Goal: Task Accomplishment & Management: Manage account settings

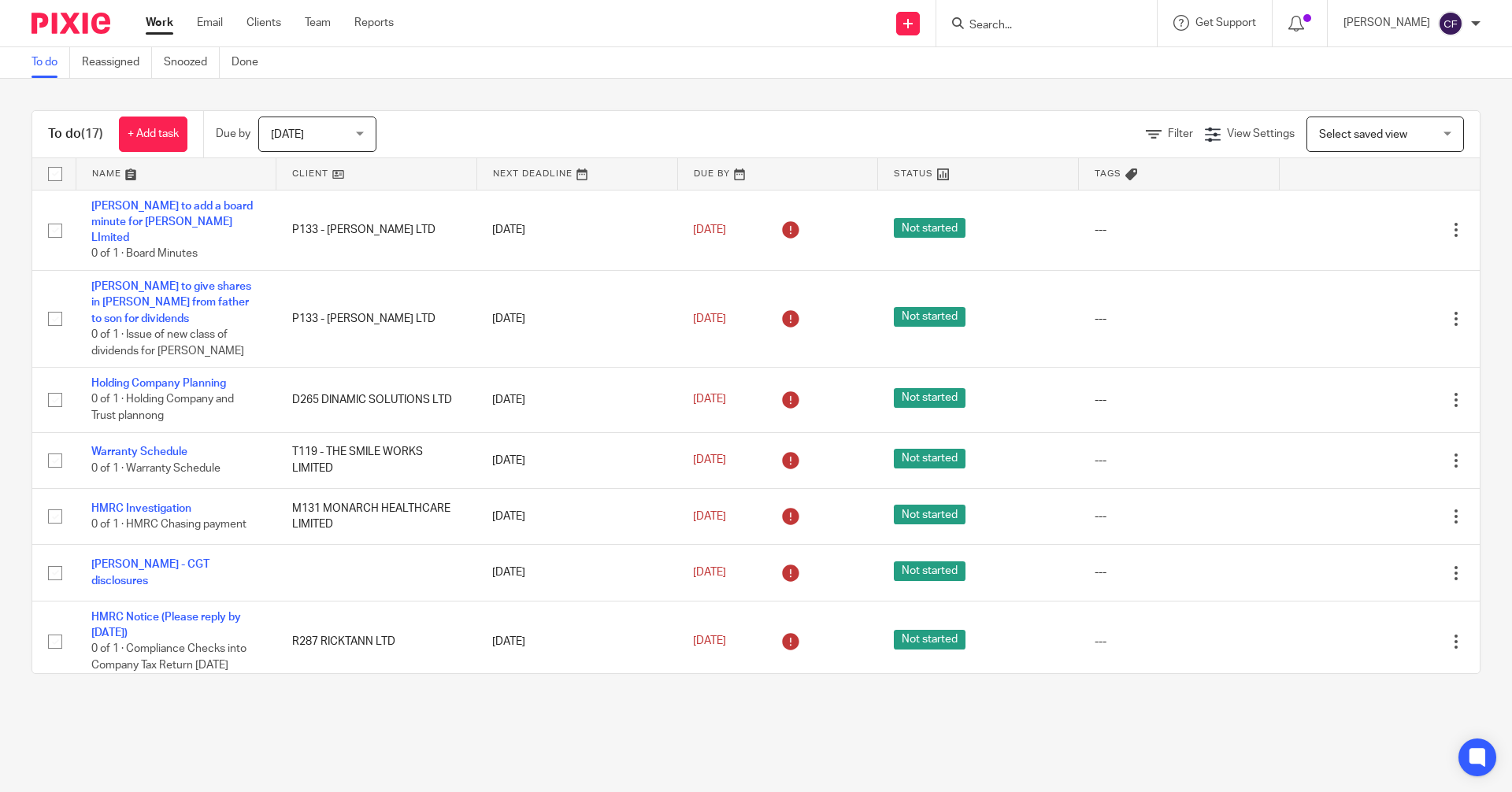
click at [1018, 23] on input "Search" at bounding box center [1038, 27] width 142 height 15
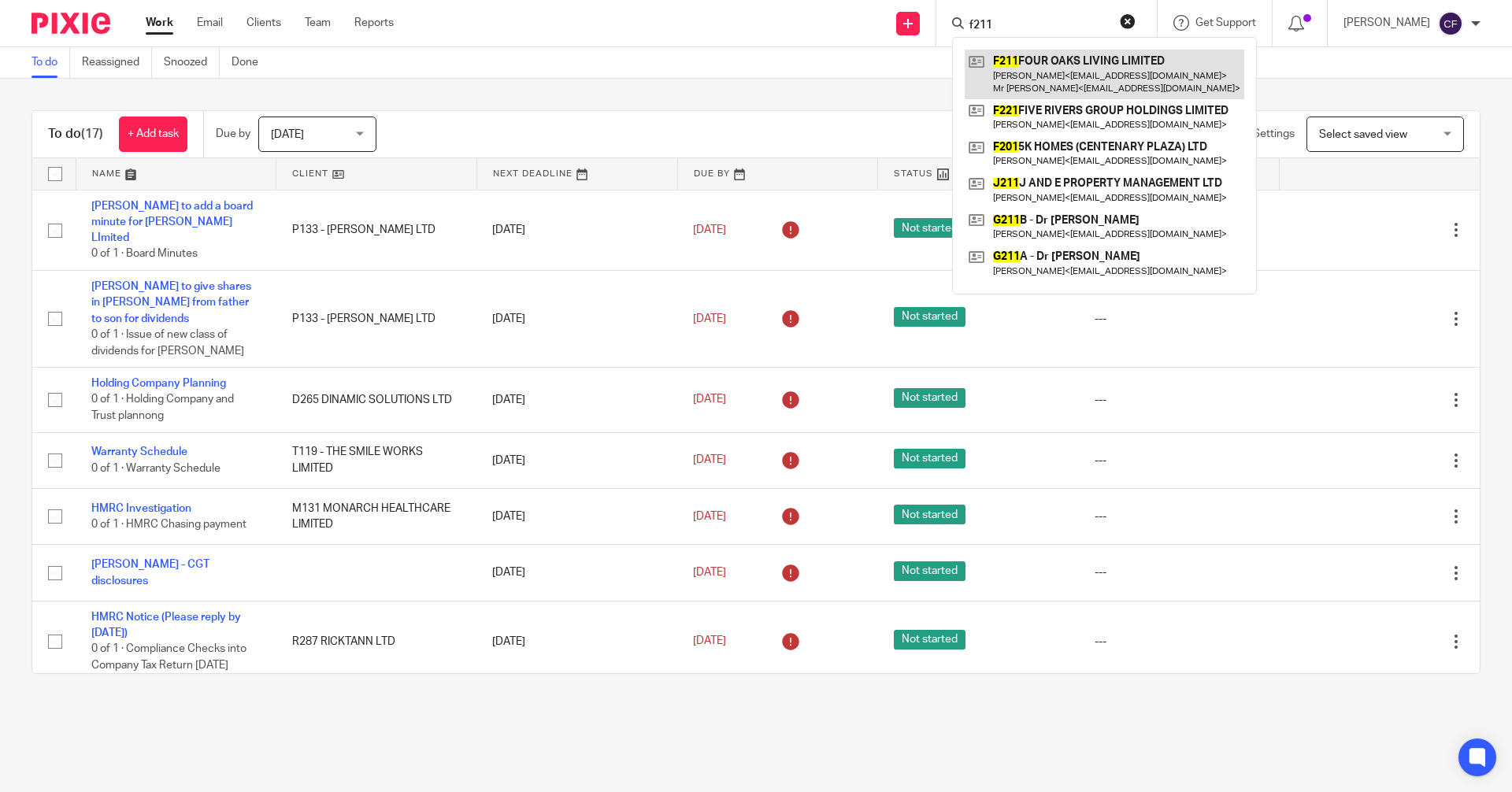
type input "f211"
click at [1063, 77] on link at bounding box center [1105, 73] width 280 height 48
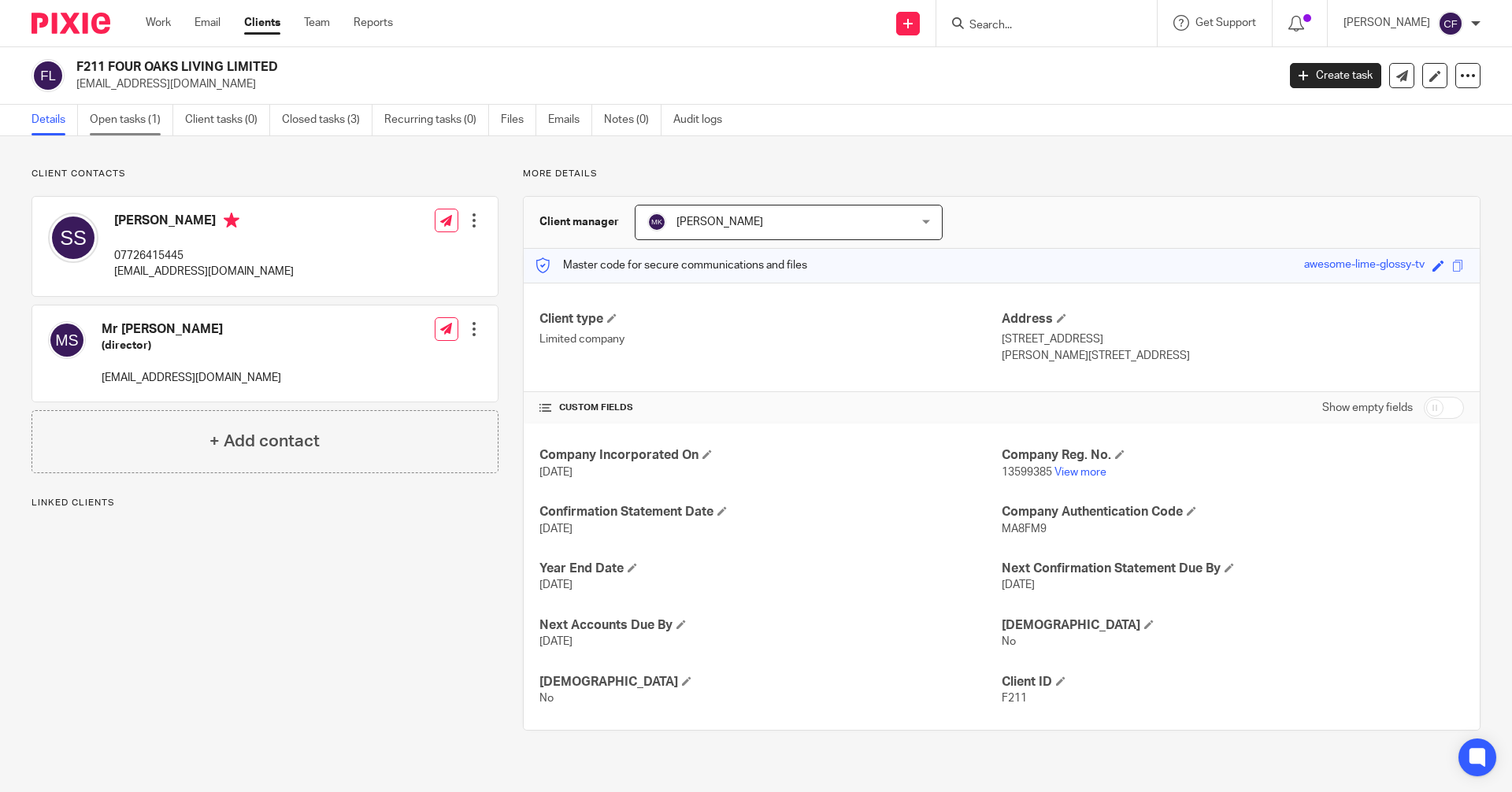
click at [121, 119] on link "Open tasks (1)" at bounding box center [131, 121] width 83 height 31
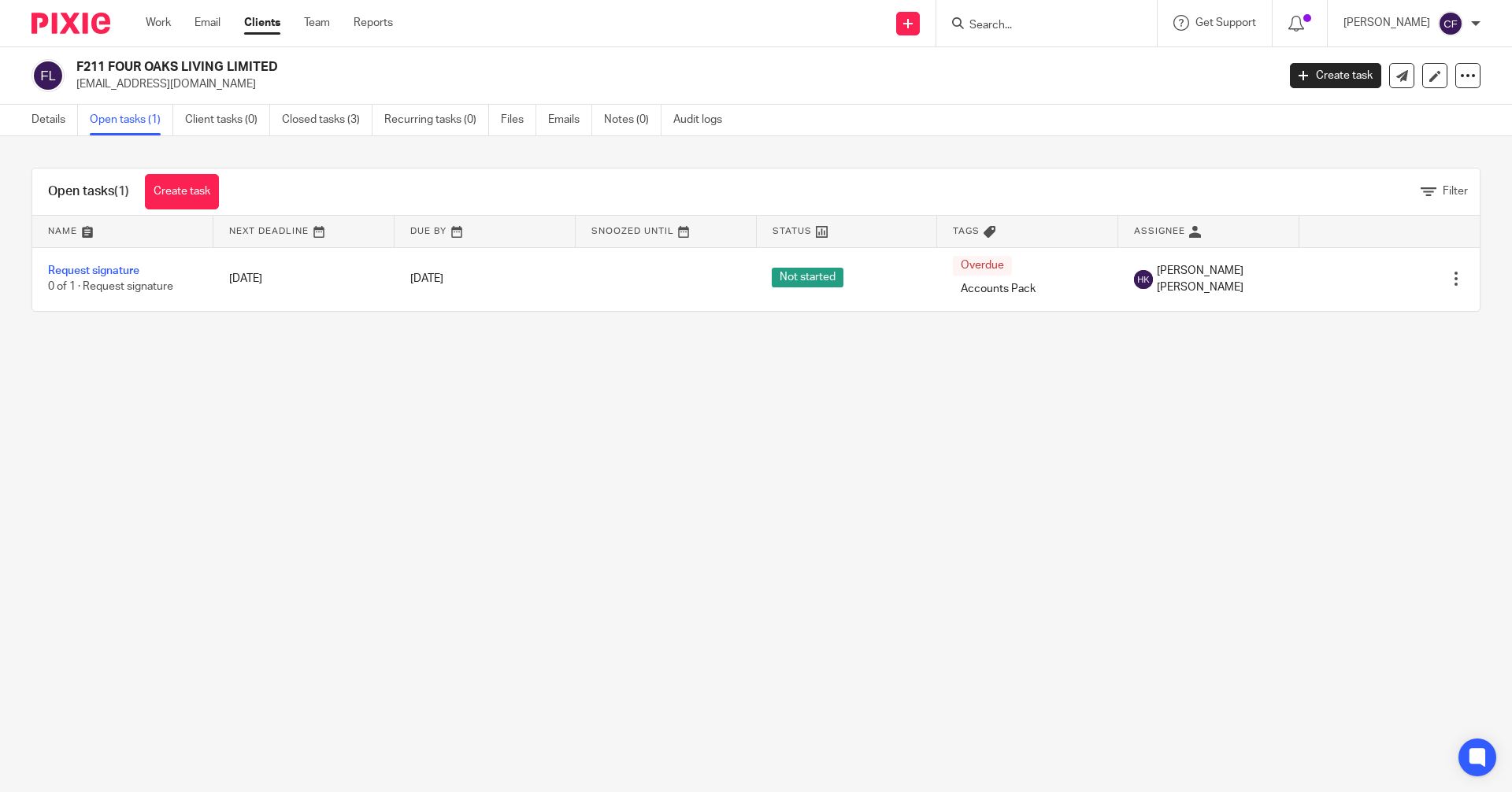
click at [123, 121] on link "Open tasks (1)" at bounding box center [131, 121] width 83 height 31
click at [1024, 14] on form at bounding box center [1051, 24] width 167 height 20
click at [1010, 24] on input "Search" at bounding box center [1038, 27] width 142 height 15
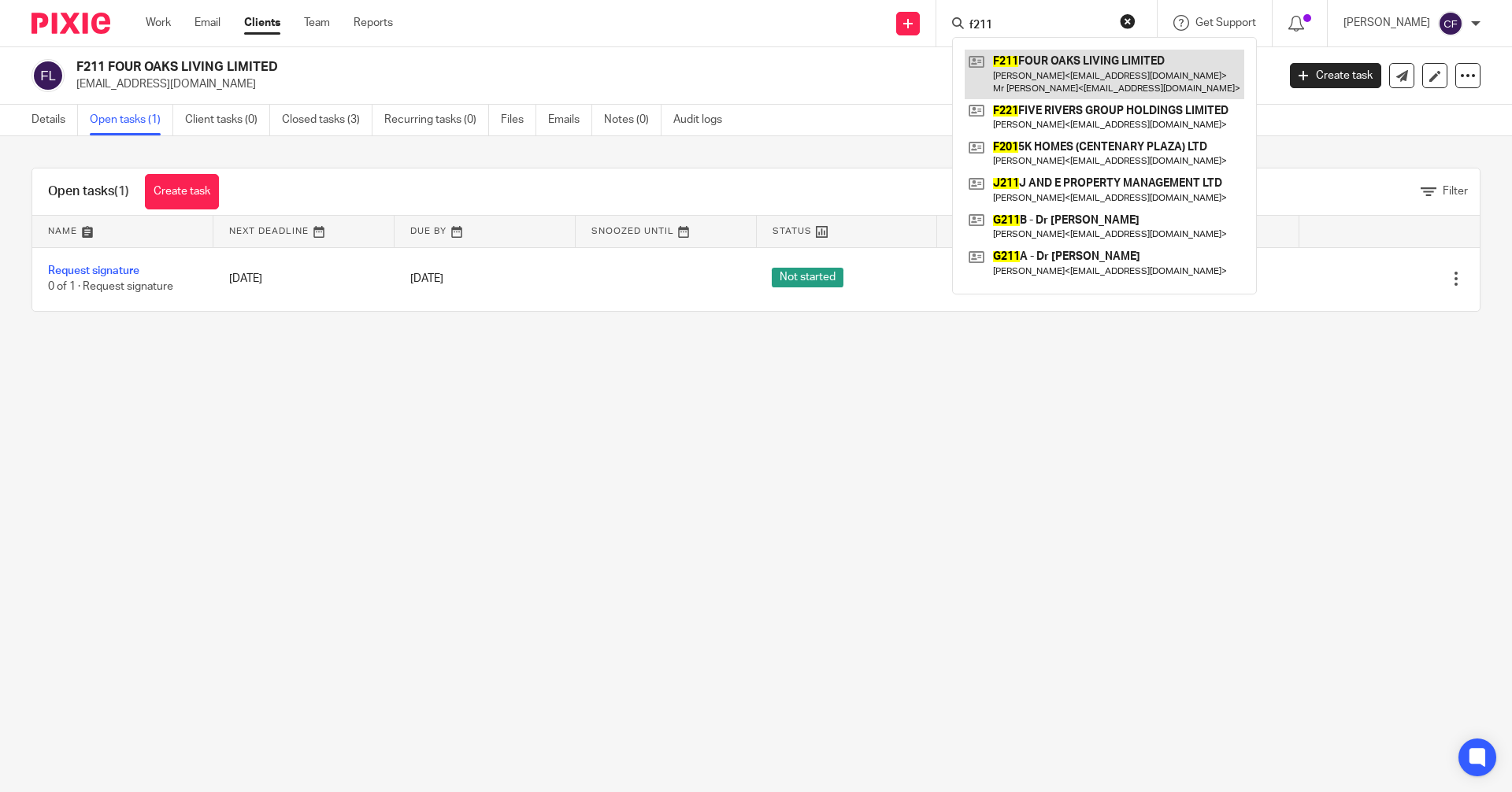
type input "f211"
click at [1048, 67] on link at bounding box center [1105, 73] width 280 height 48
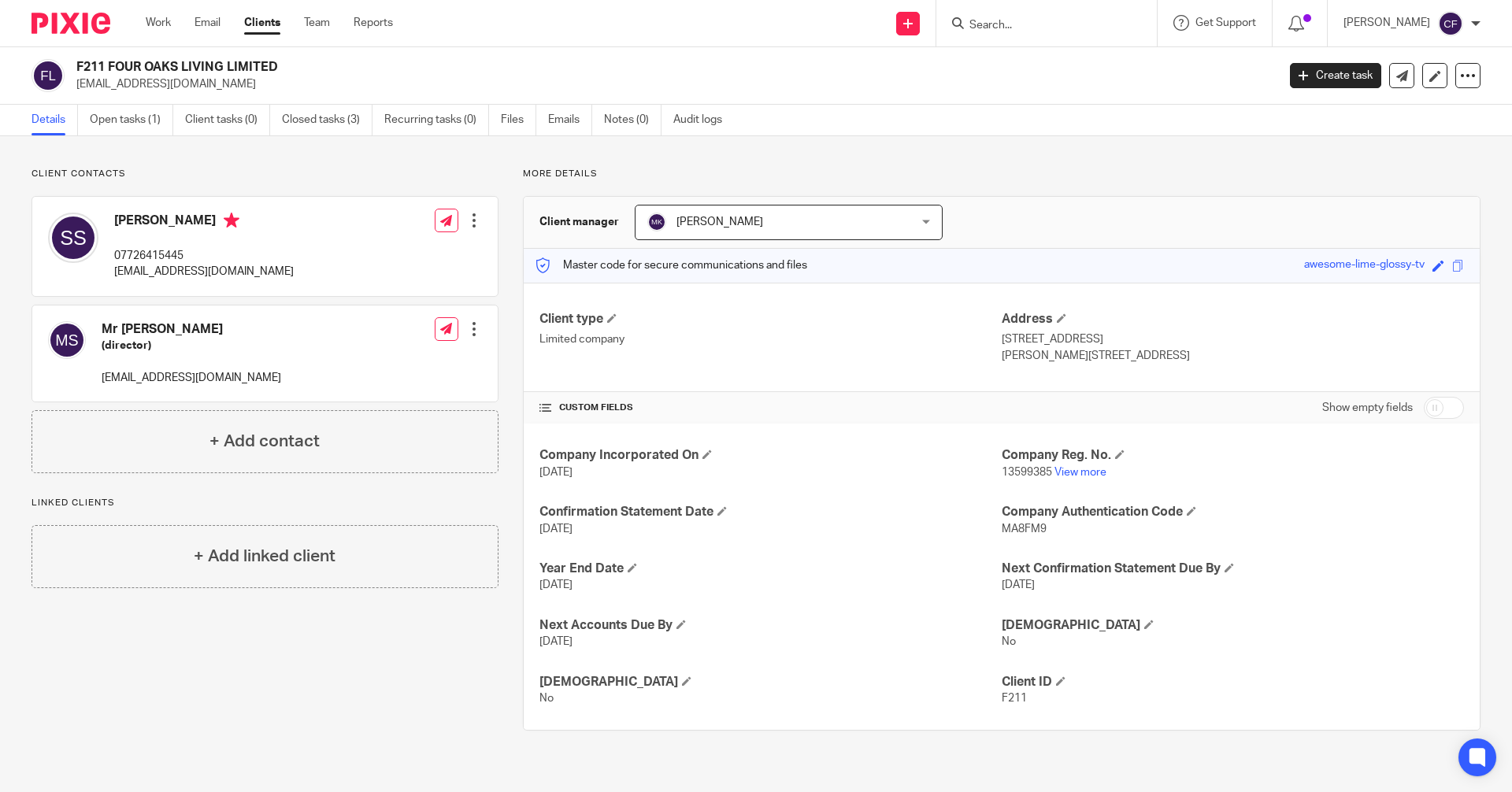
click at [1003, 25] on input "Search" at bounding box center [1038, 27] width 142 height 15
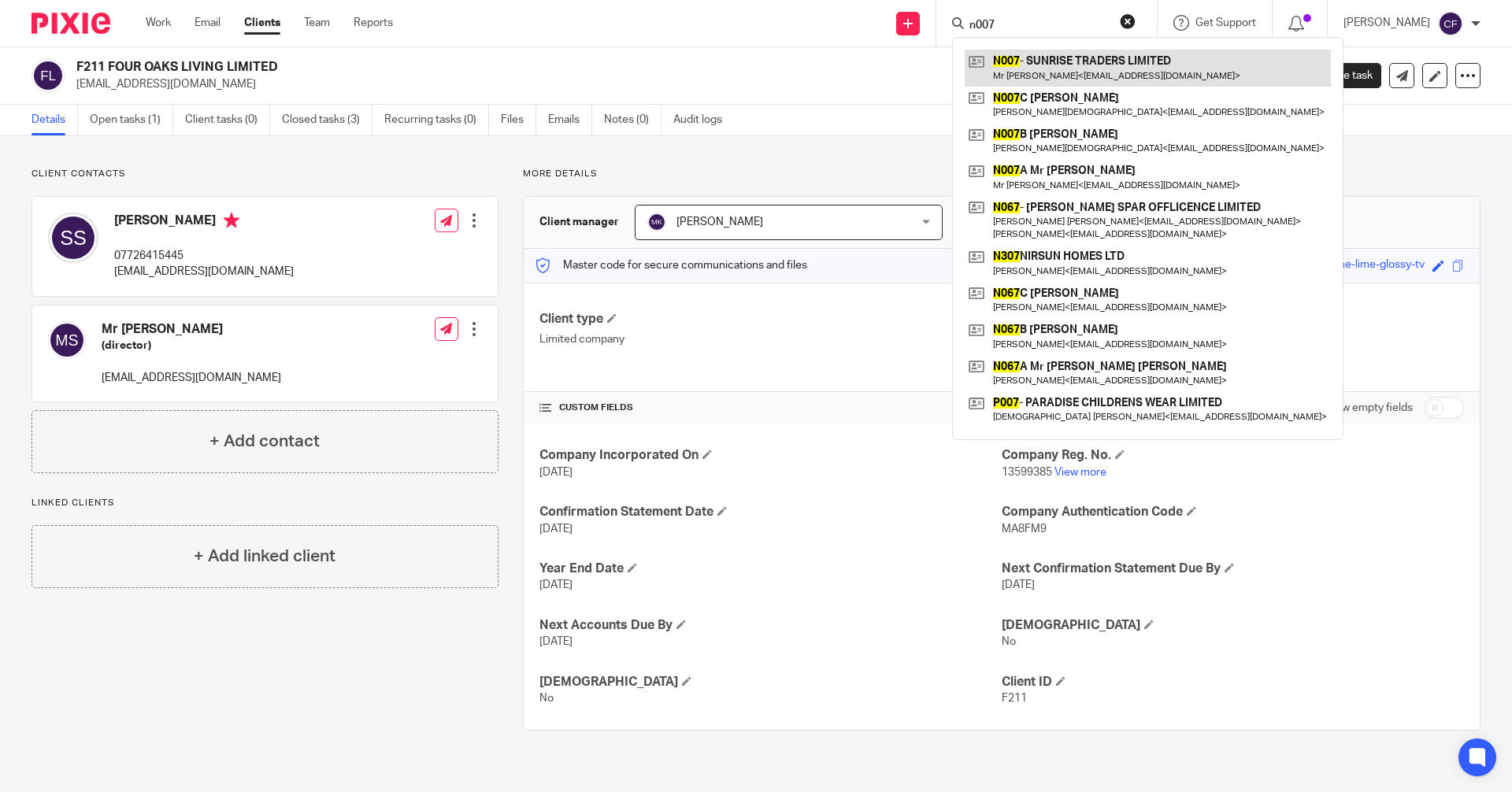
type input "n007"
click at [1026, 68] on link at bounding box center [1148, 68] width 366 height 37
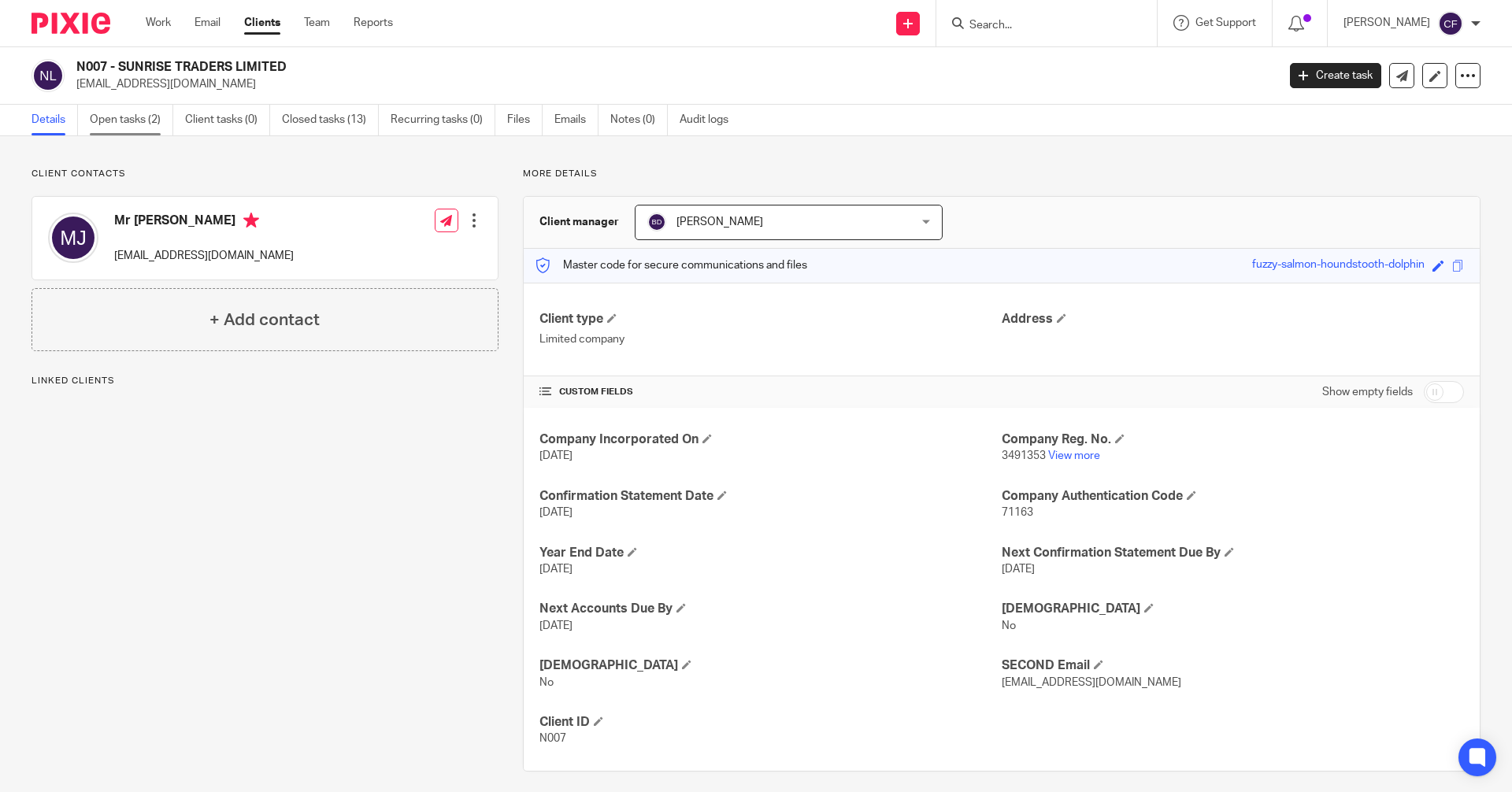
click at [140, 122] on link "Open tasks (2)" at bounding box center [131, 121] width 83 height 31
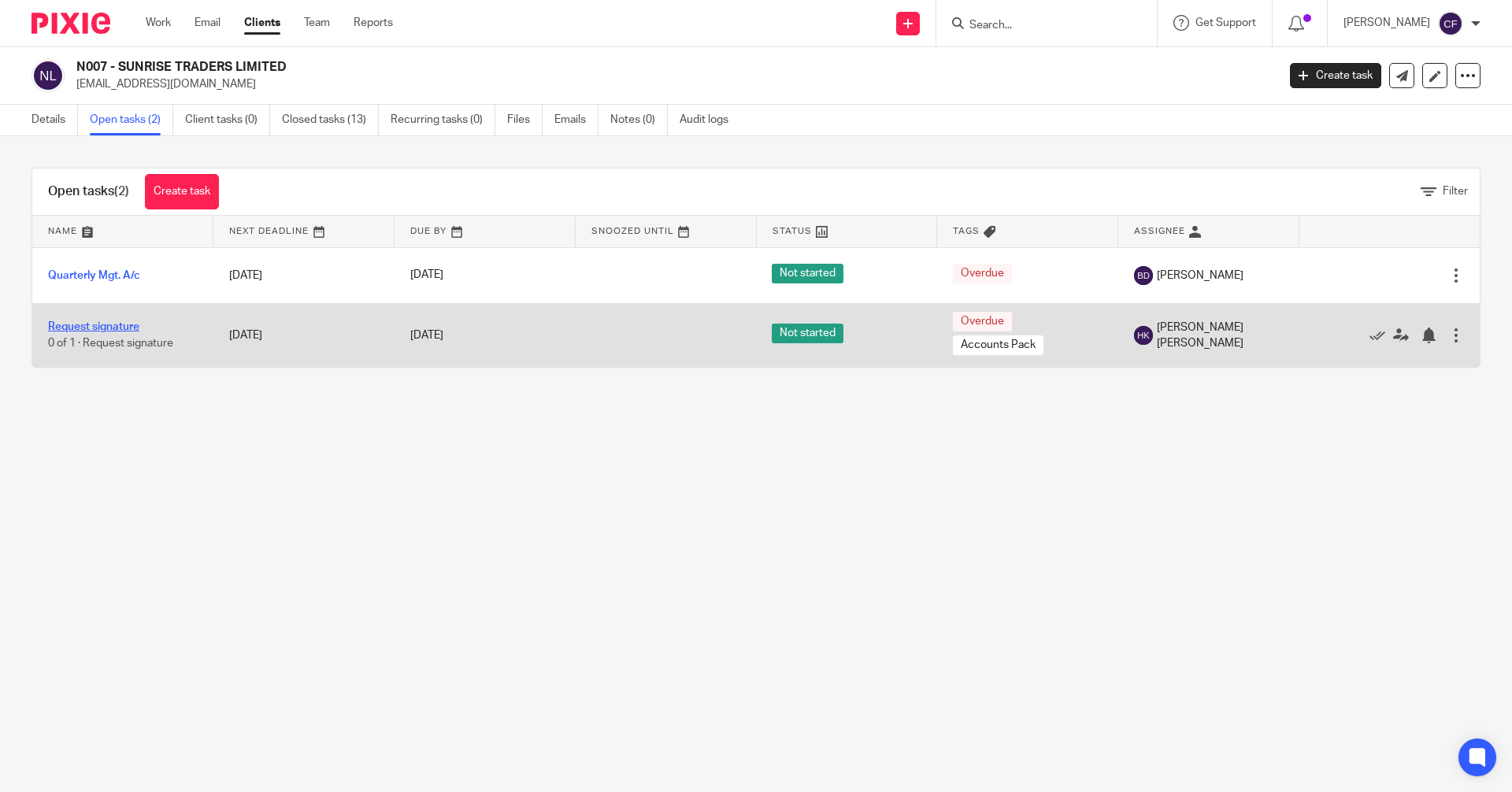
click at [123, 325] on link "Request signature" at bounding box center [94, 326] width 91 height 11
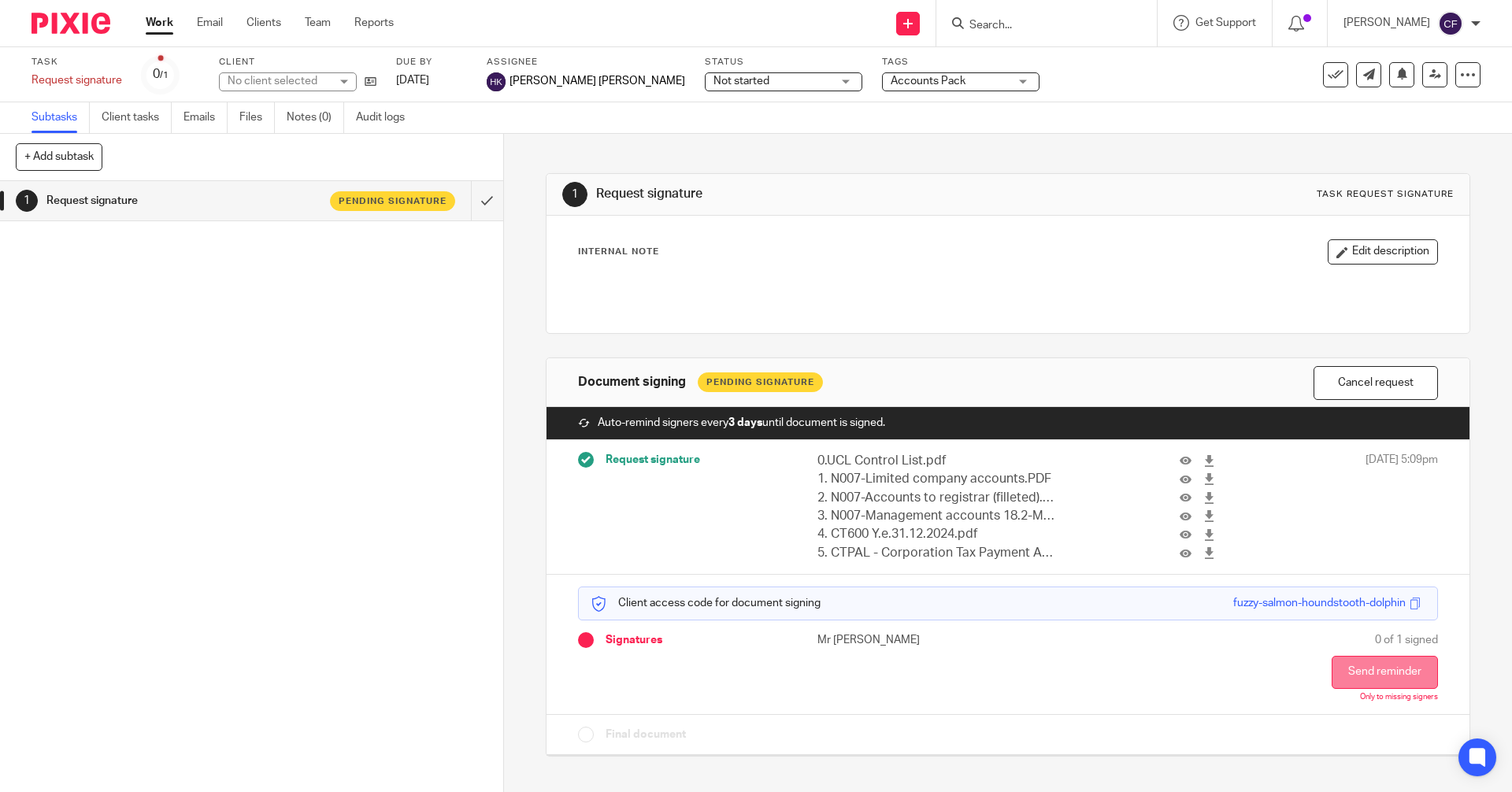
click at [1348, 675] on button "Send reminder" at bounding box center [1385, 672] width 106 height 33
click at [1022, 18] on div "Reminder sent." at bounding box center [1127, 45] width 741 height 59
click at [1007, 34] on div at bounding box center [1046, 23] width 220 height 47
click at [996, 29] on input "Search" at bounding box center [1038, 27] width 142 height 15
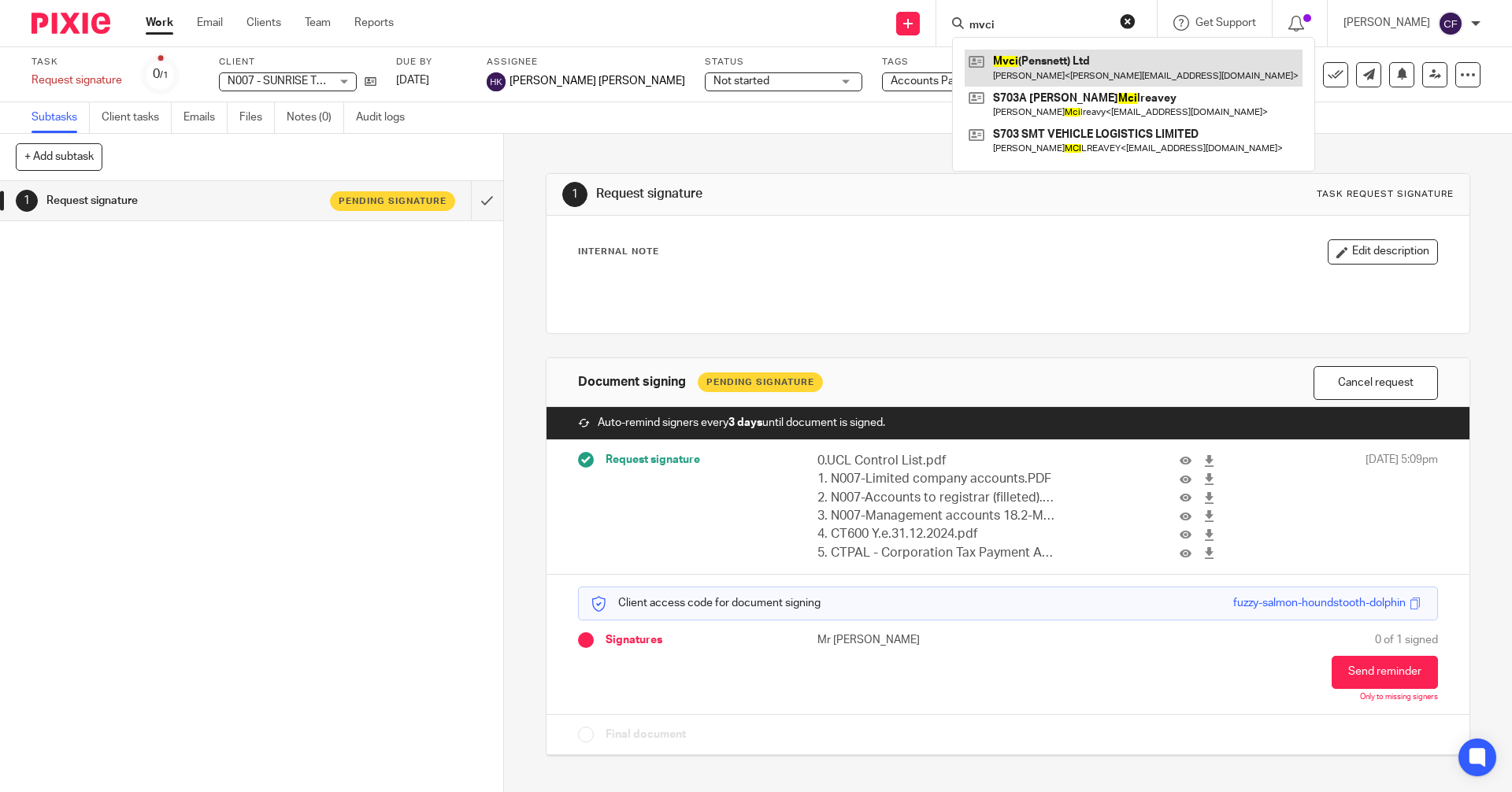
type input "mvci"
click at [1053, 71] on link at bounding box center [1133, 68] width 338 height 37
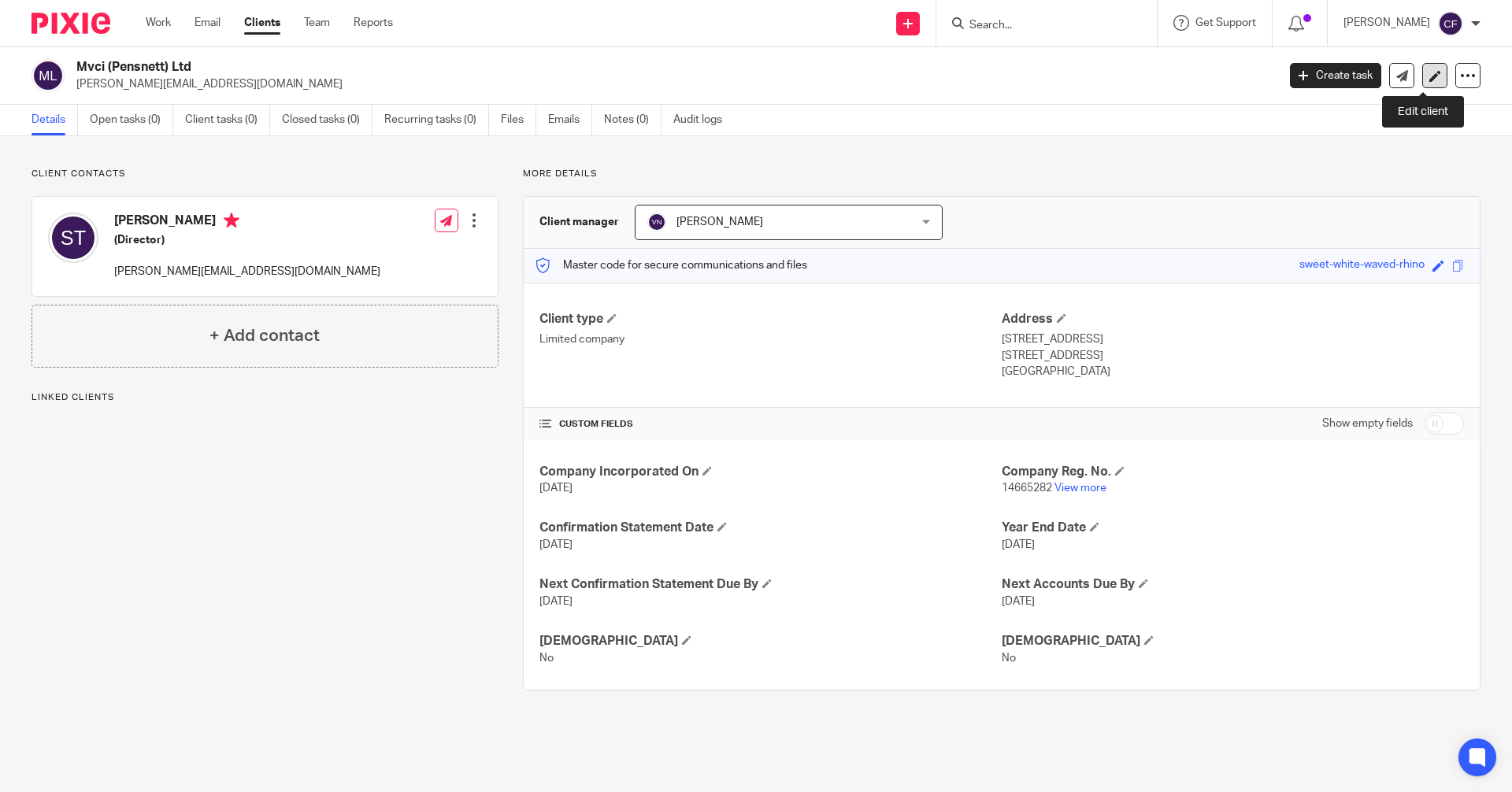
click at [1430, 77] on icon at bounding box center [1435, 76] width 12 height 12
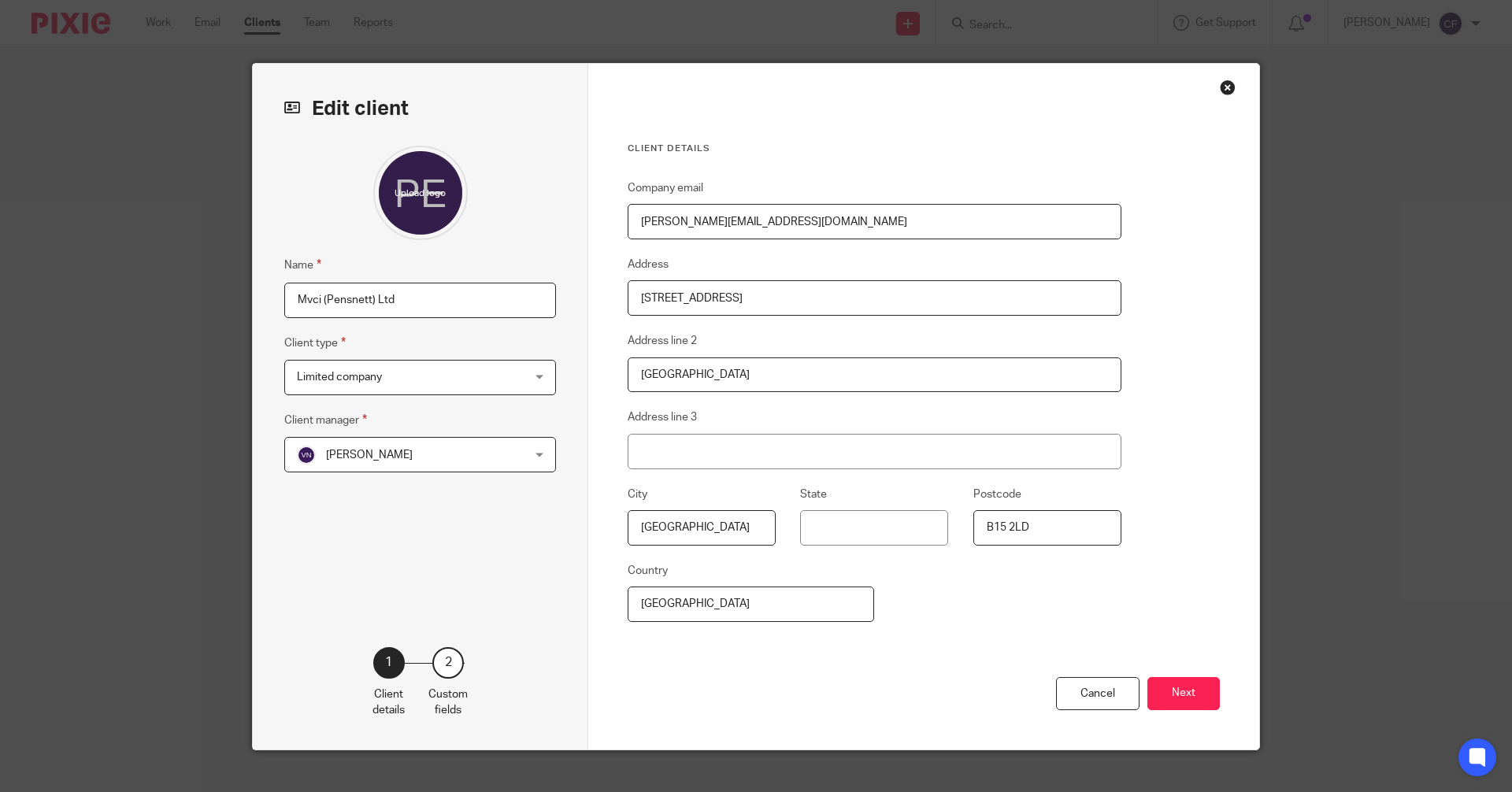
drag, startPoint x: 219, startPoint y: 300, endPoint x: 55, endPoint y: 307, distance: 164.1
click at [55, 307] on div "Edit client Name Mvci (Pensnett) Ltd Client type Limited company Limited compan…" at bounding box center [756, 396] width 1512 height 792
type input "M585 Genius Gems WB Ltd"
click at [1172, 695] on button "Next" at bounding box center [1184, 694] width 72 height 34
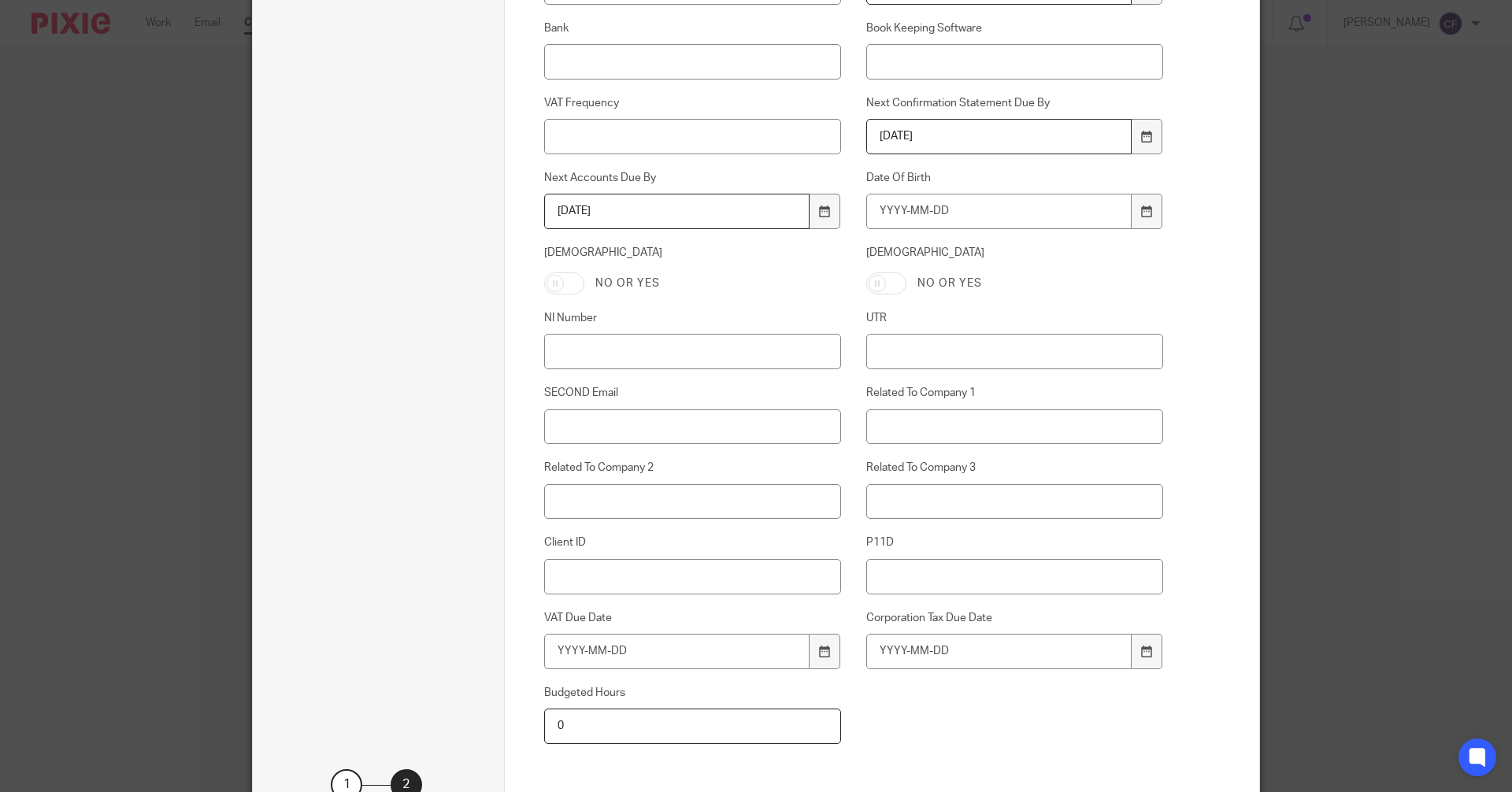
scroll to position [641, 0]
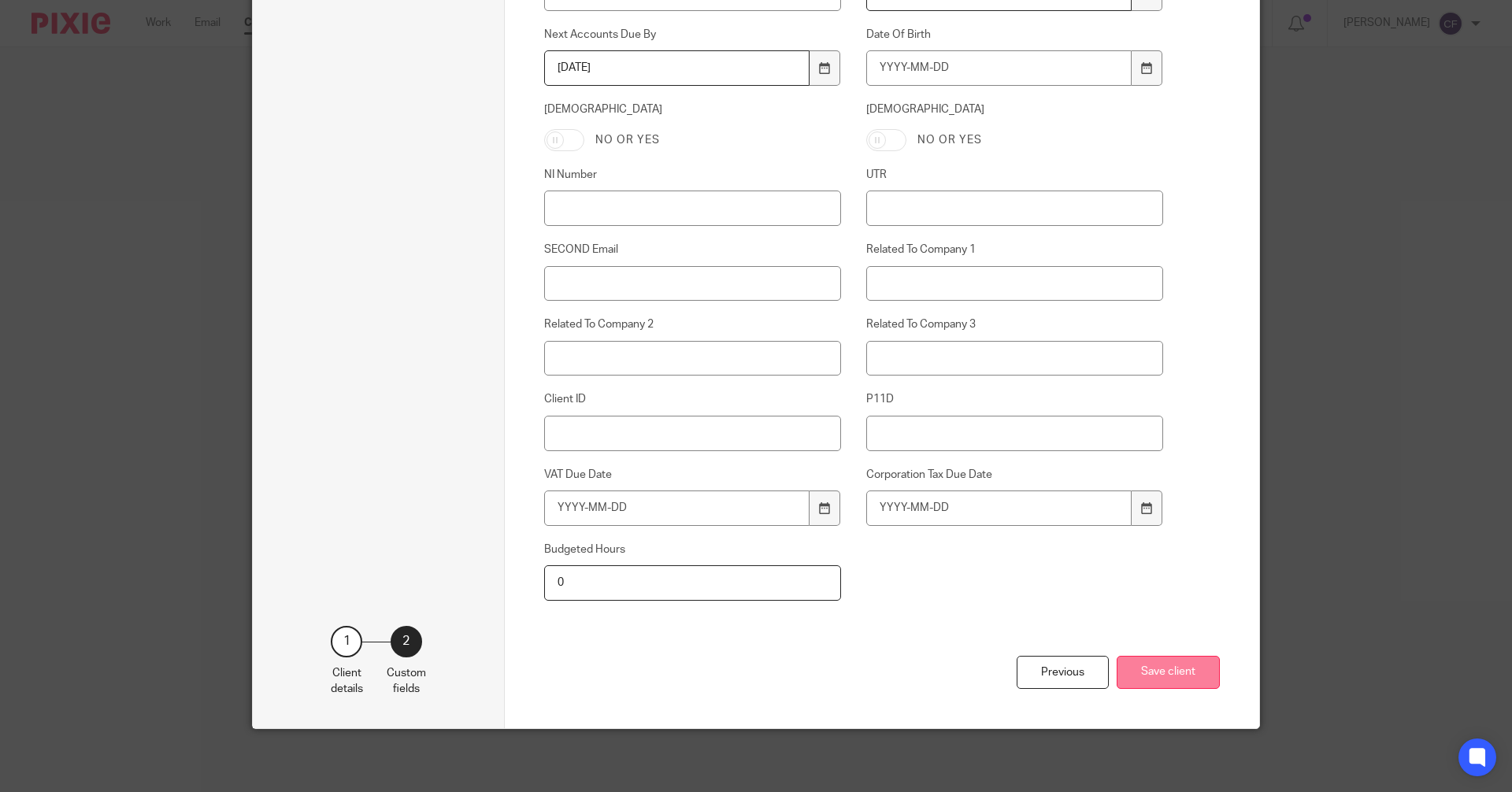
click at [1162, 670] on button "Save client" at bounding box center [1168, 672] width 103 height 34
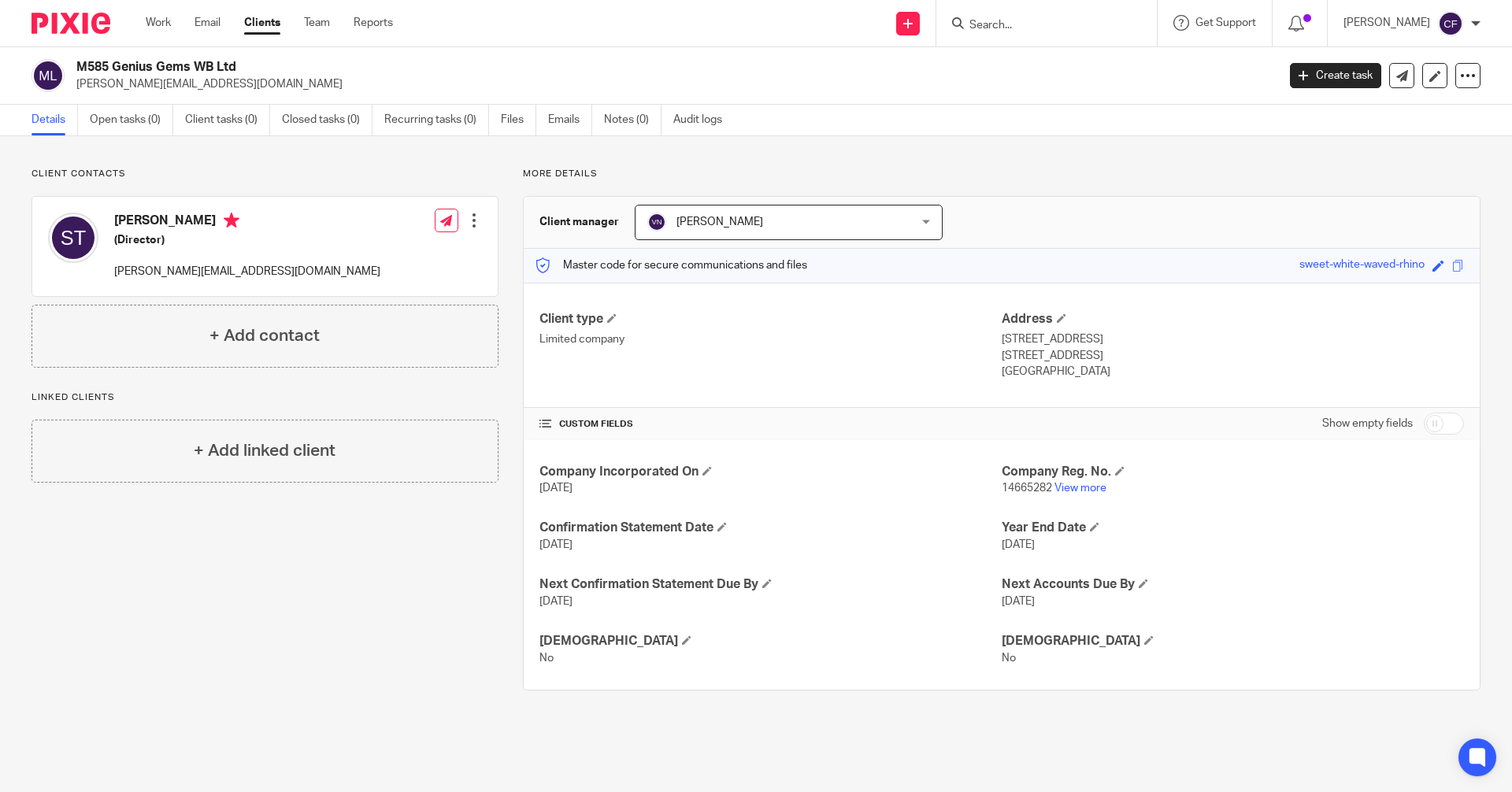
click at [1002, 15] on form at bounding box center [1051, 24] width 167 height 20
click at [996, 27] on input "Search" at bounding box center [1038, 27] width 142 height 15
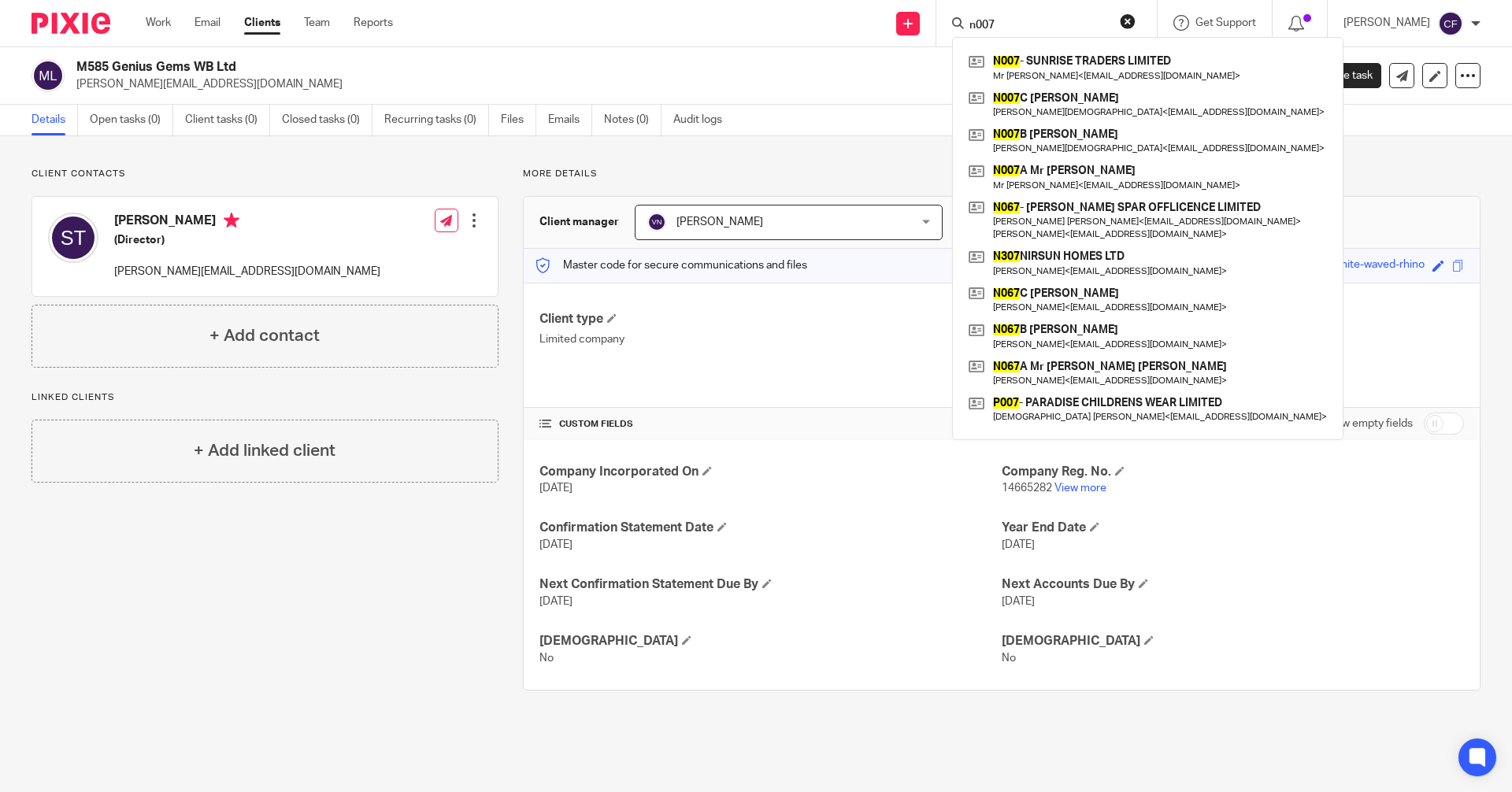
type input "n007"
click button "submit" at bounding box center [0, 0] width 0 height 0
click at [1070, 49] on link at bounding box center [1148, 68] width 366 height 37
click at [1053, 71] on link at bounding box center [1148, 68] width 366 height 37
click at [1098, 67] on link at bounding box center [1148, 68] width 366 height 37
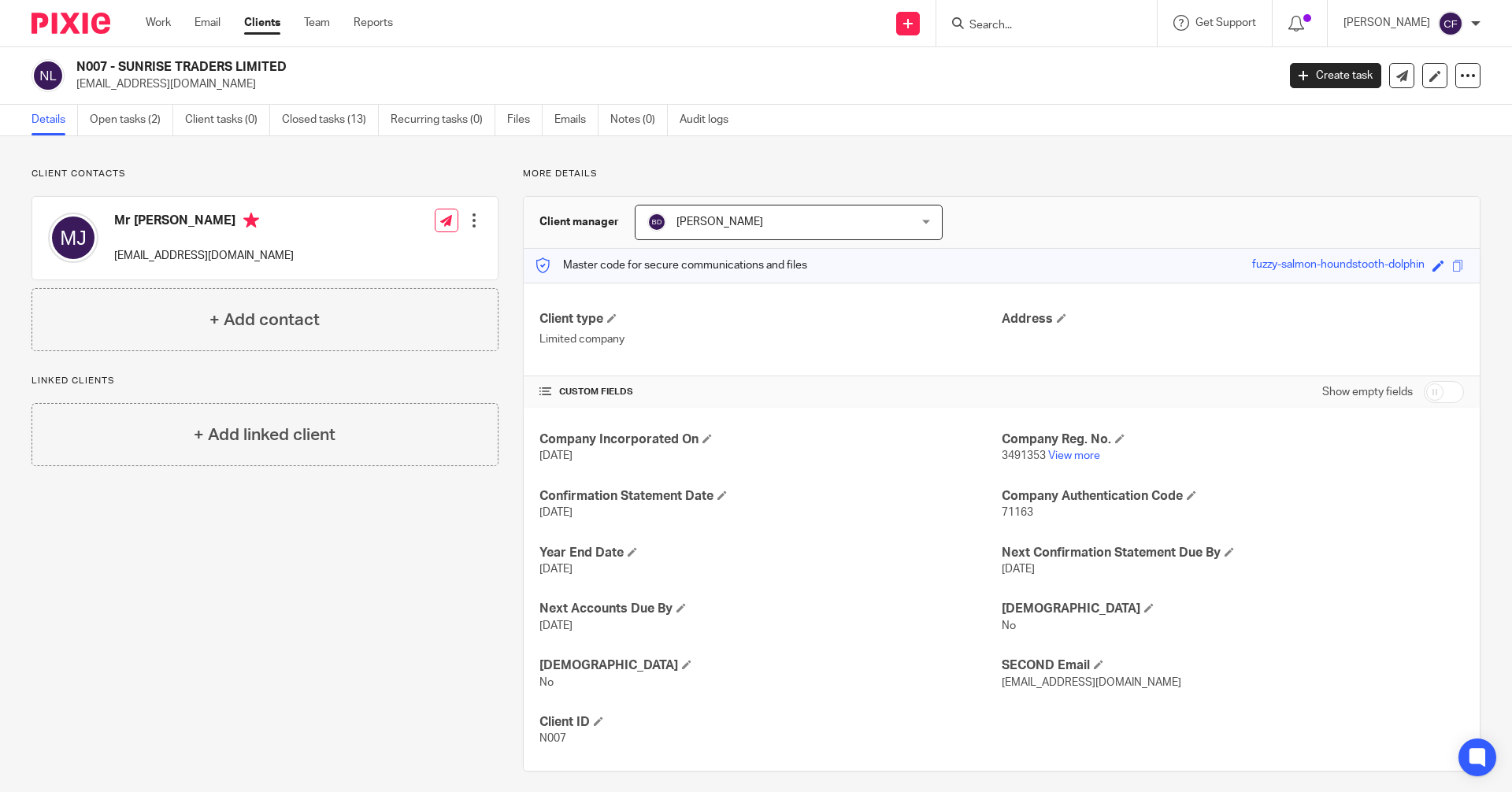
click at [473, 227] on div at bounding box center [474, 220] width 16 height 16
click at [366, 263] on link "Edit contact" at bounding box center [400, 255] width 150 height 23
click at [367, 253] on link "Edit contact" at bounding box center [400, 255] width 150 height 23
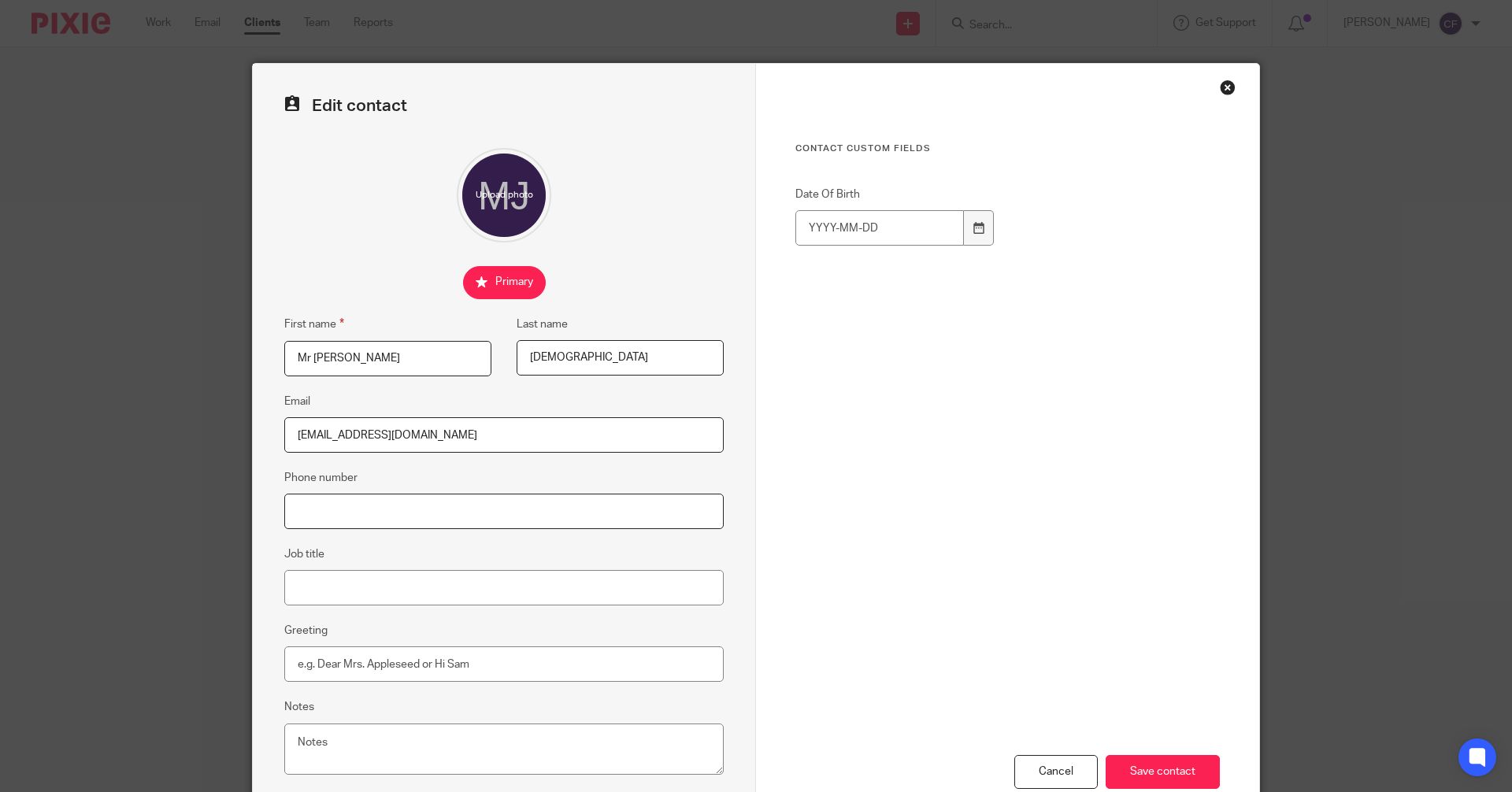
click at [335, 519] on input "Phone number" at bounding box center [504, 511] width 440 height 36
paste input "07799838296"
type input "07799838296"
click at [1166, 772] on input "Save contact" at bounding box center [1163, 772] width 114 height 34
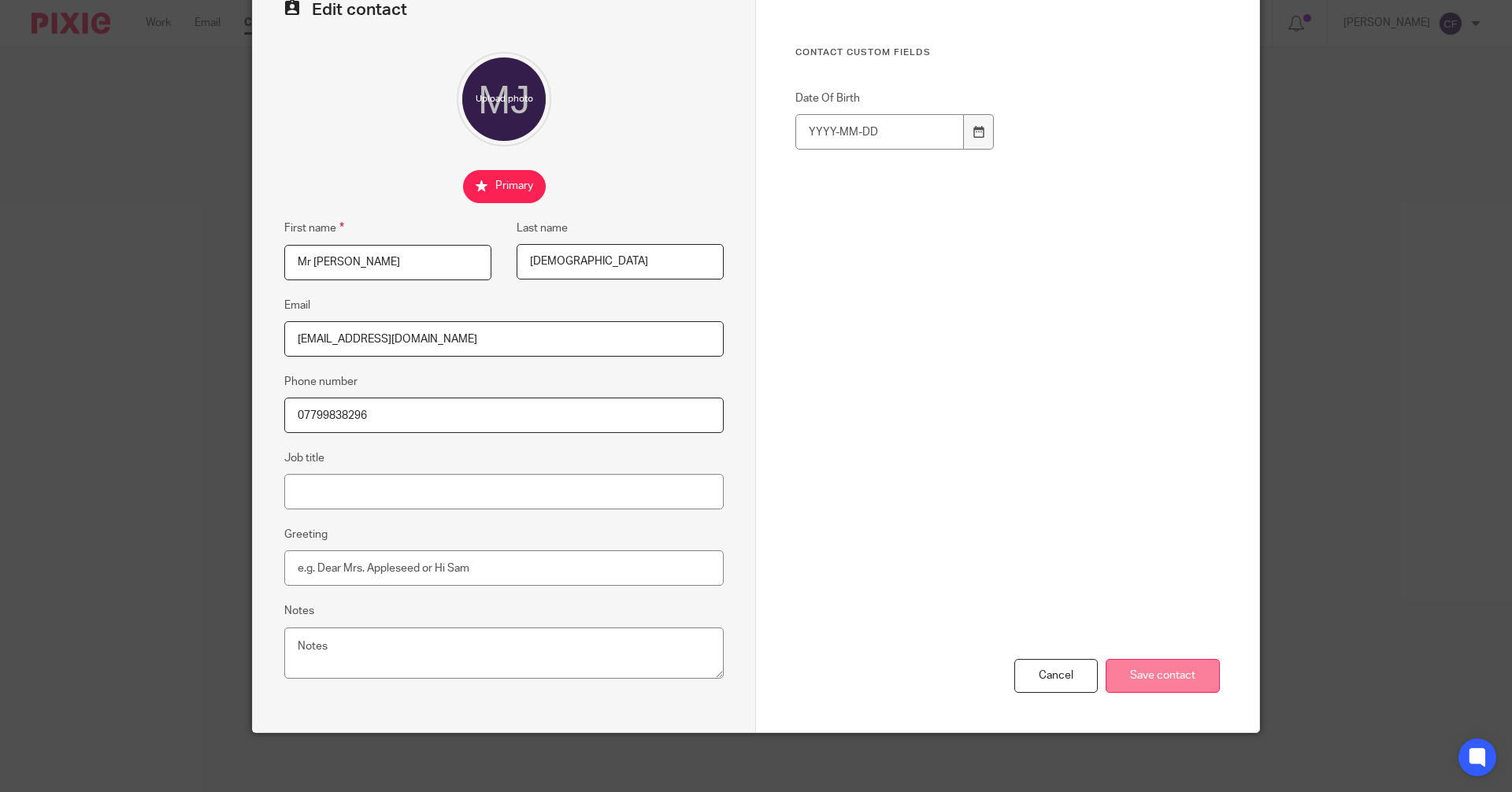
scroll to position [100, 0]
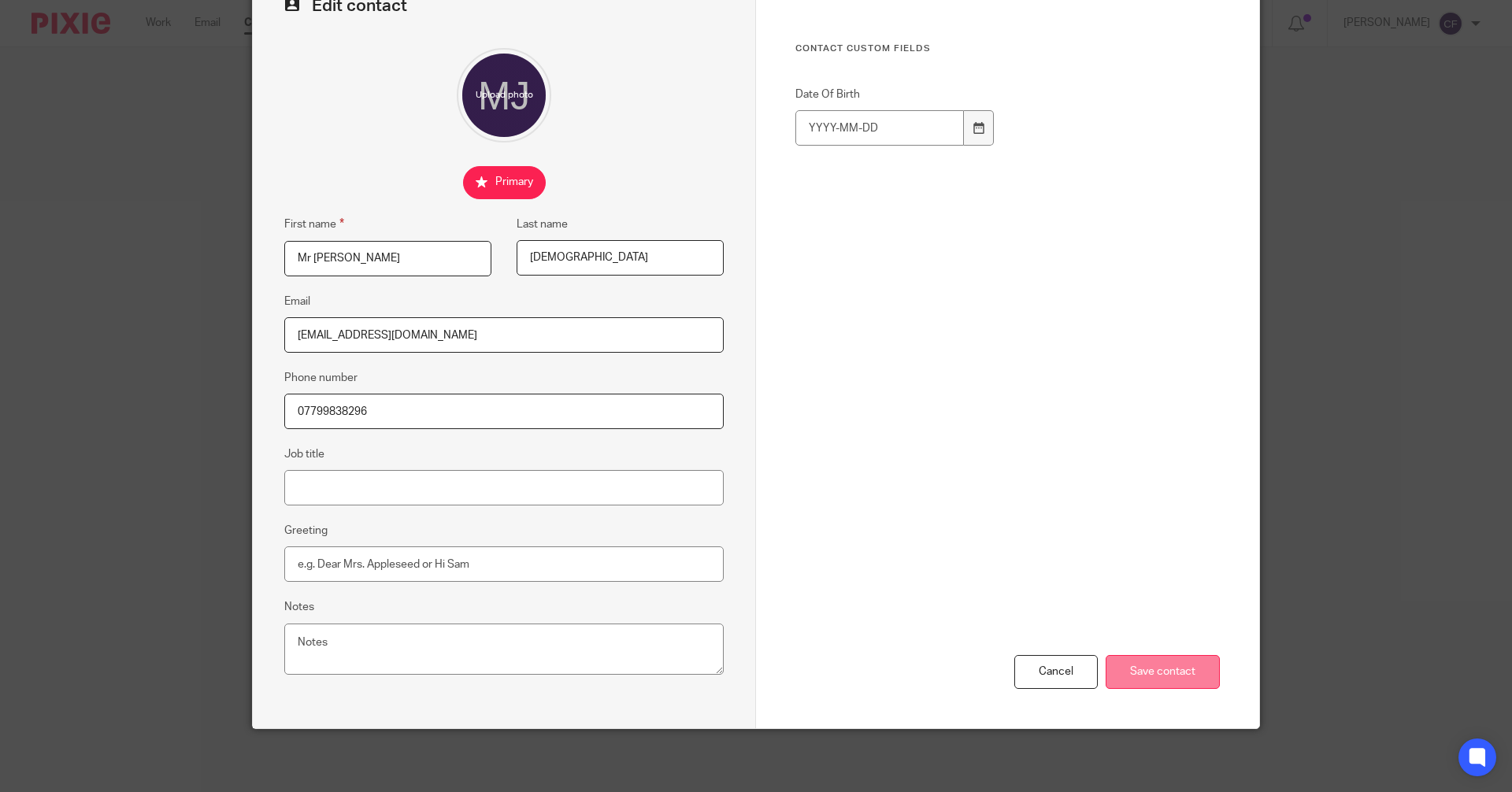
click at [1182, 672] on input "Save contact" at bounding box center [1163, 672] width 114 height 34
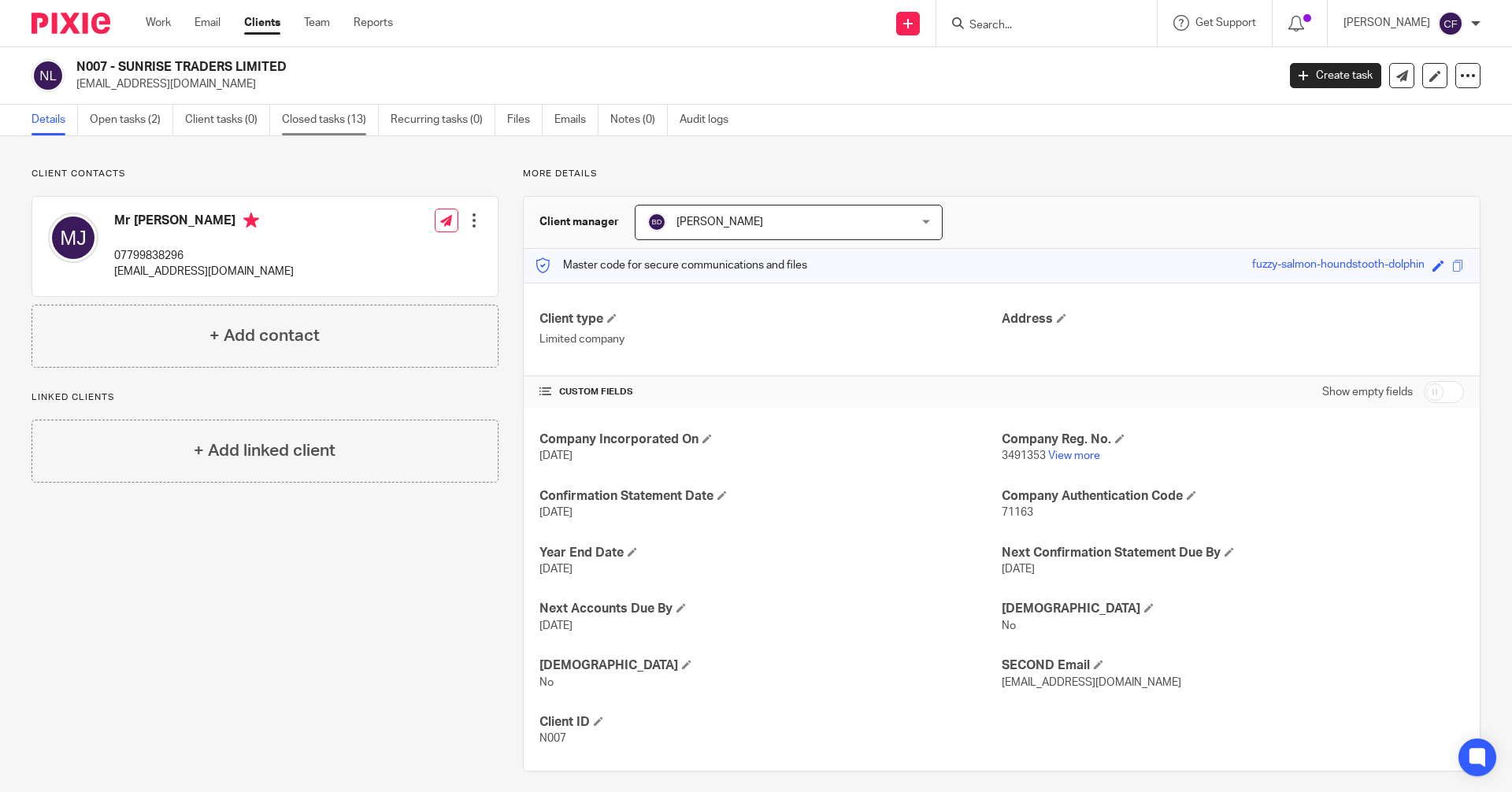
click at [335, 122] on link "Closed tasks (13)" at bounding box center [330, 121] width 97 height 31
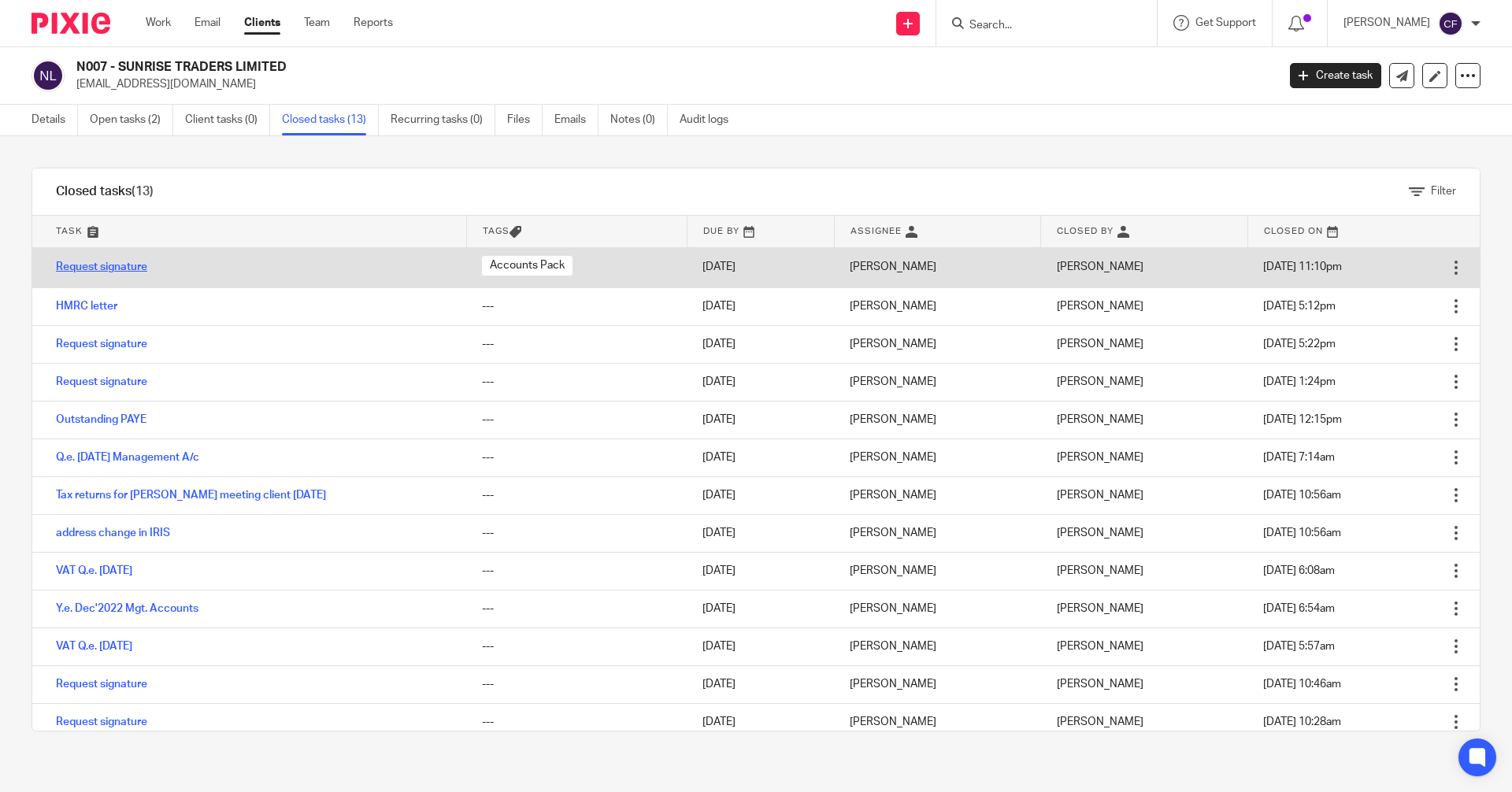
click at [102, 273] on link "Request signature" at bounding box center [102, 267] width 91 height 11
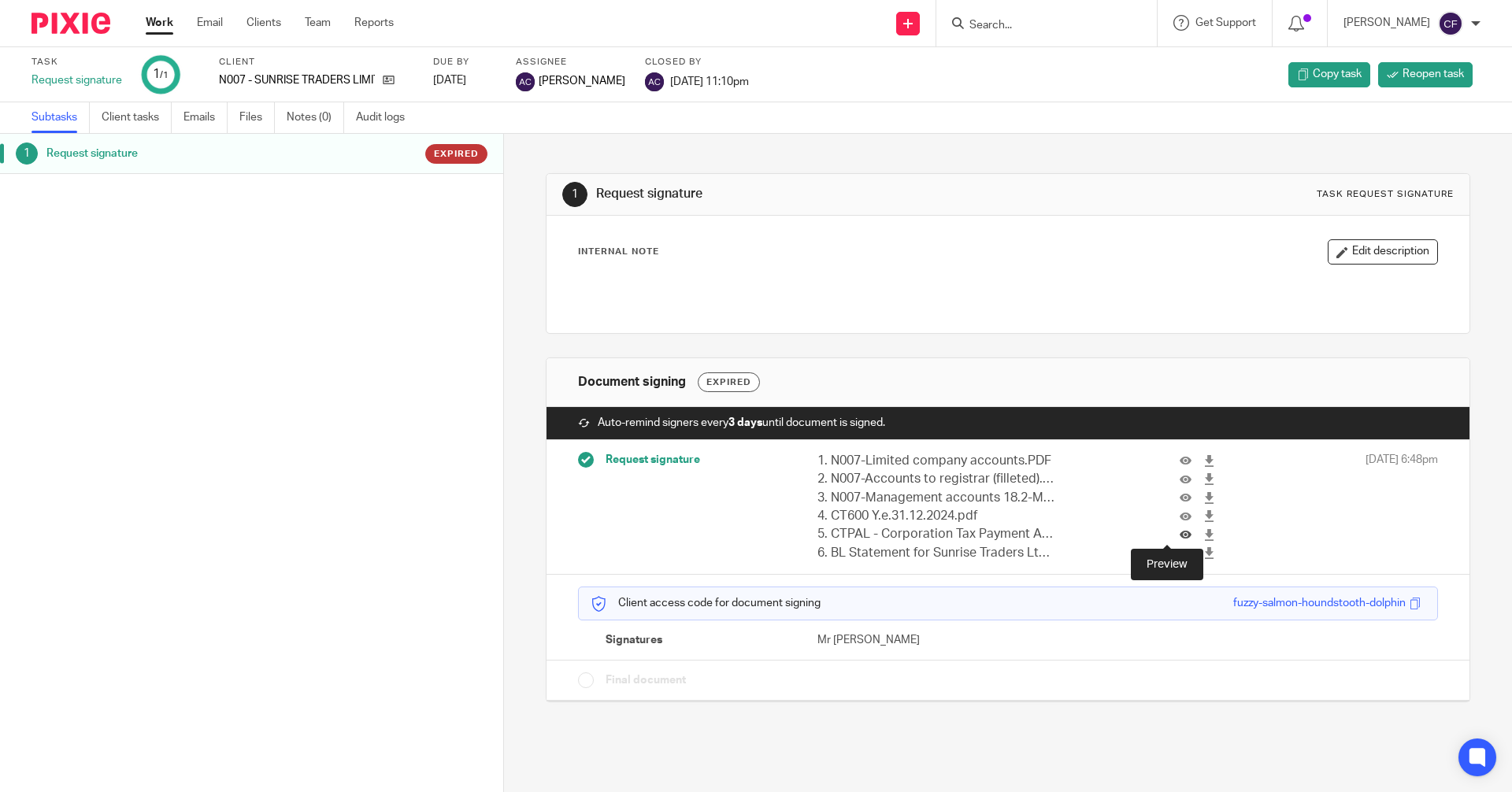
click at [1180, 532] on icon at bounding box center [1185, 535] width 12 height 12
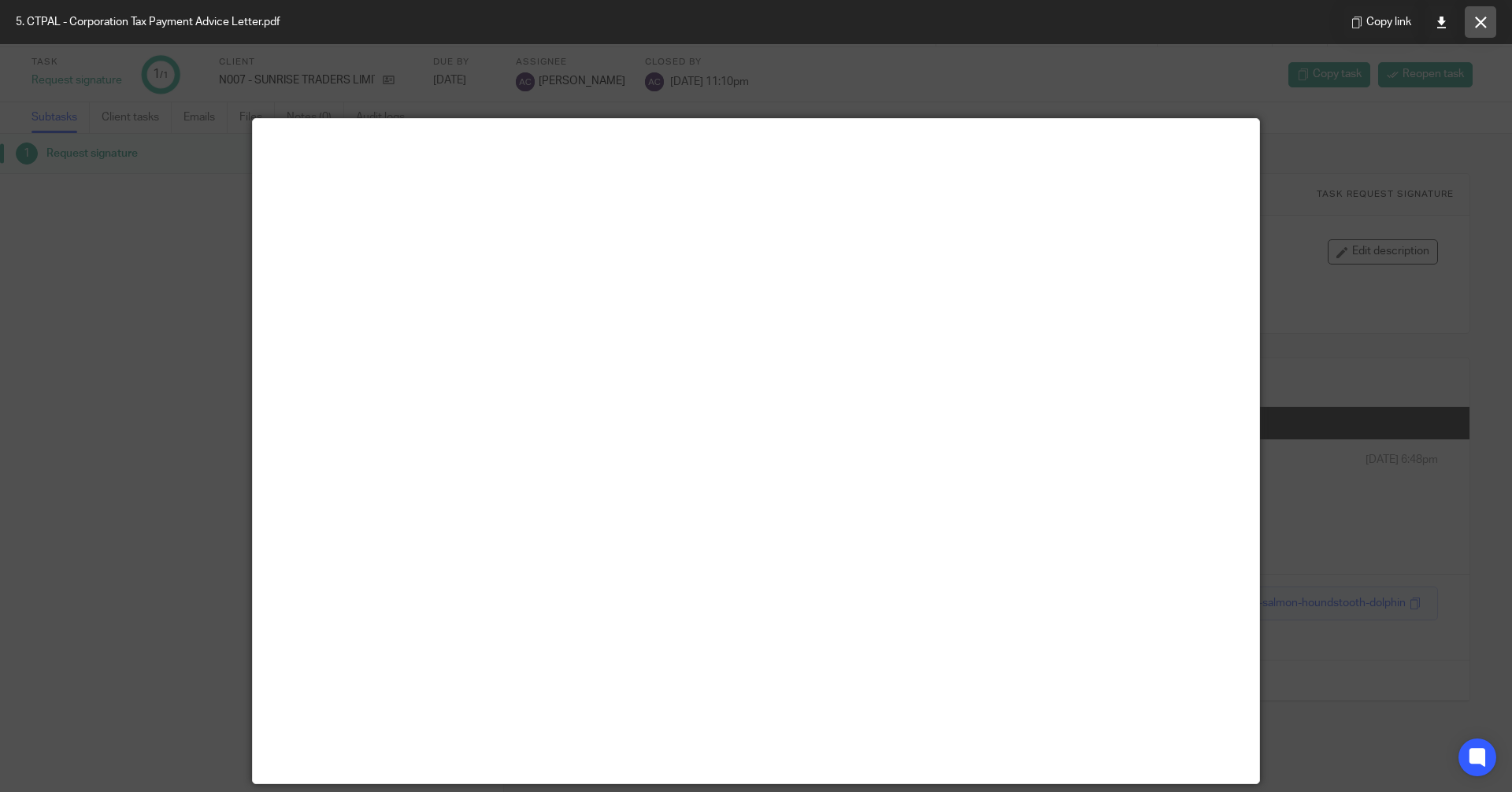
click at [1477, 24] on icon at bounding box center [1481, 22] width 12 height 12
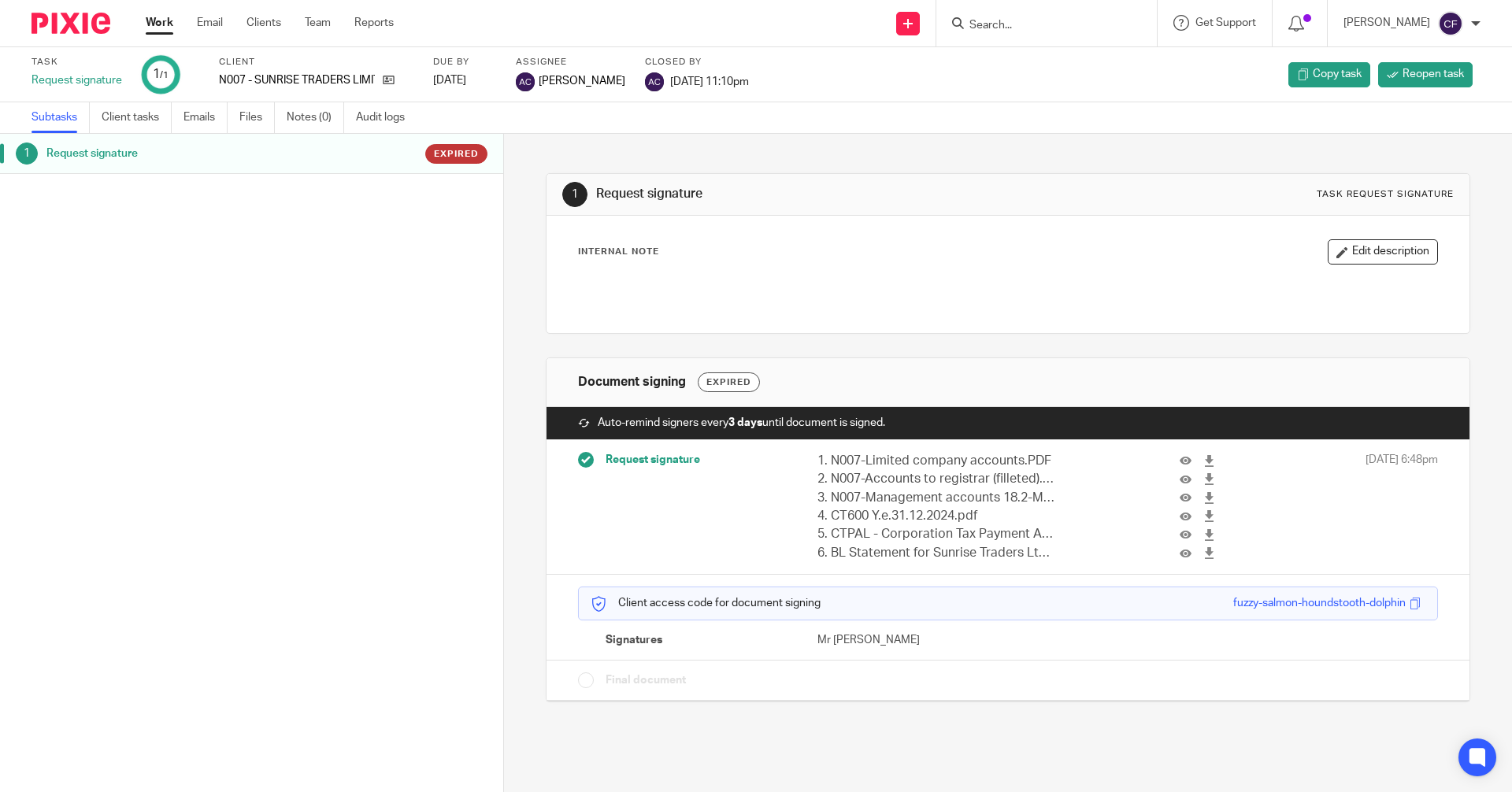
click at [1003, 21] on input "Search" at bounding box center [1038, 27] width 142 height 15
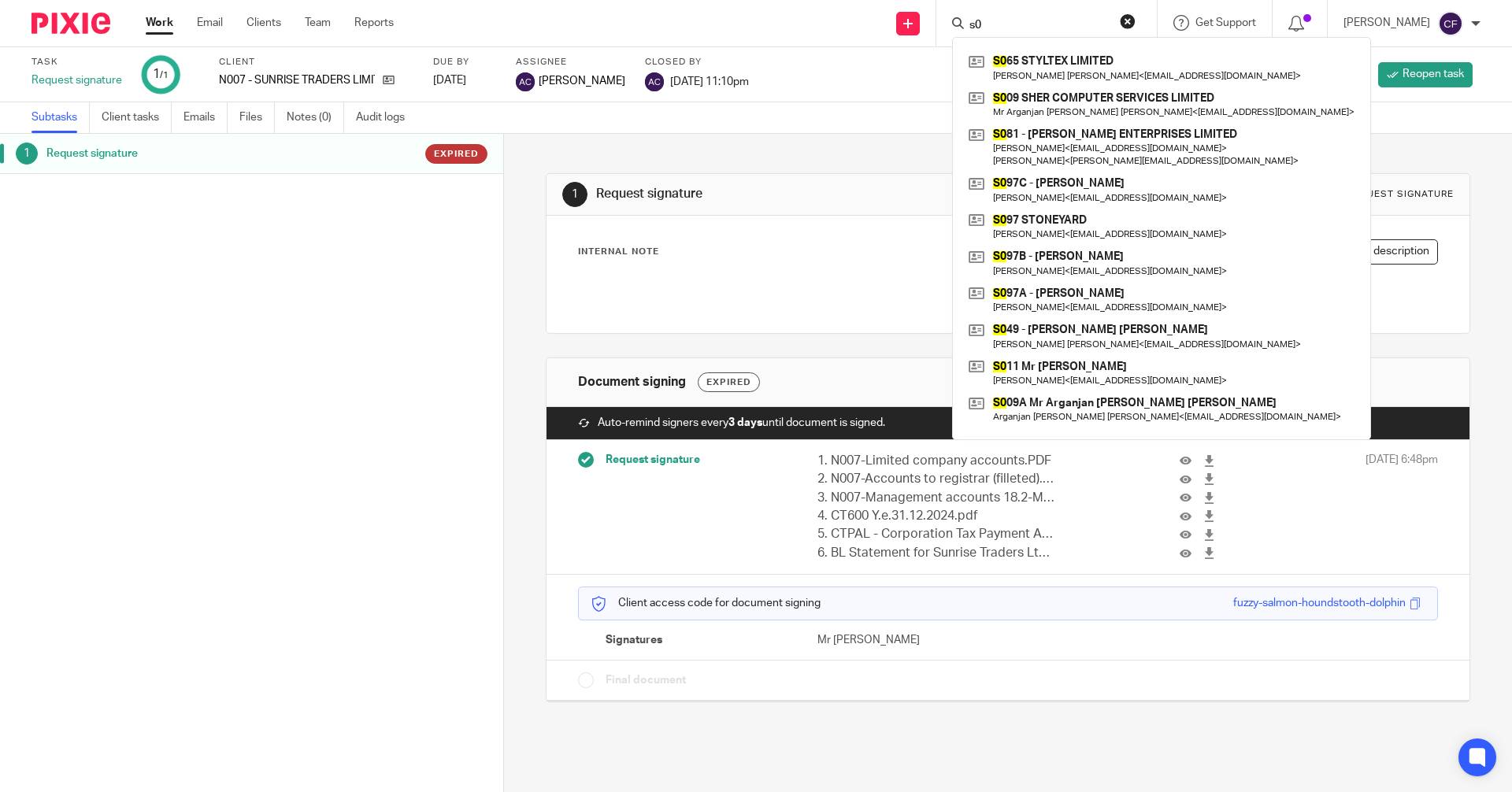
type input "s"
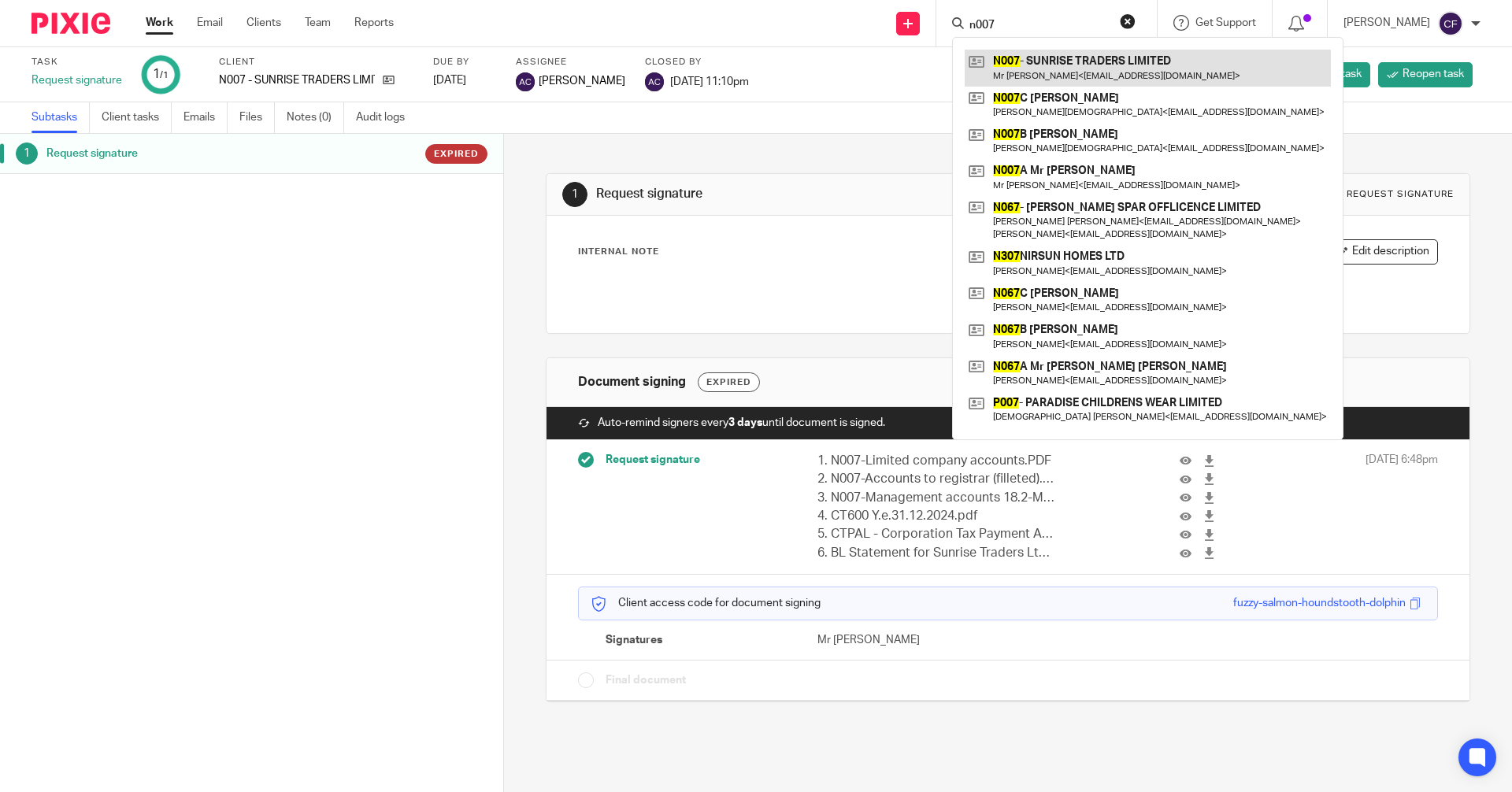
type input "n007"
click at [1044, 72] on link at bounding box center [1148, 68] width 366 height 37
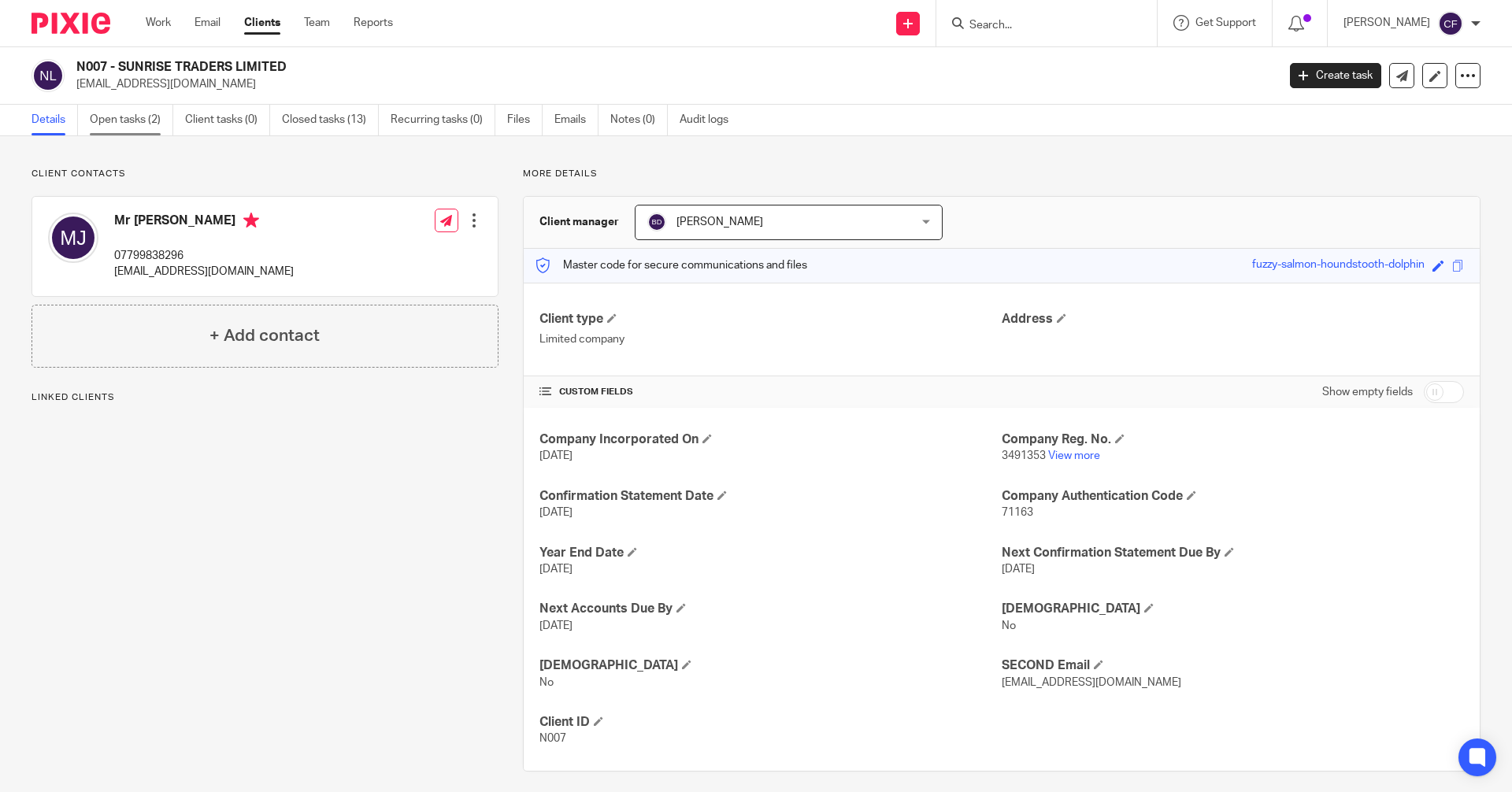
click at [123, 116] on link "Open tasks (2)" at bounding box center [131, 121] width 83 height 31
